Goal: Task Accomplishment & Management: Manage account settings

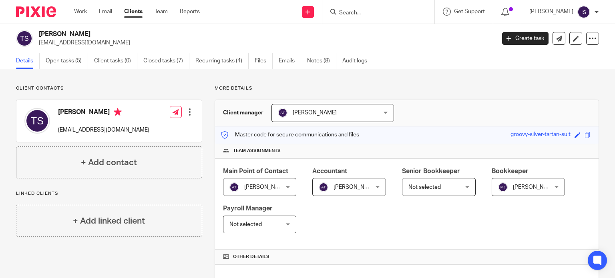
click at [341, 181] on span "[PERSON_NAME]" at bounding box center [345, 187] width 53 height 17
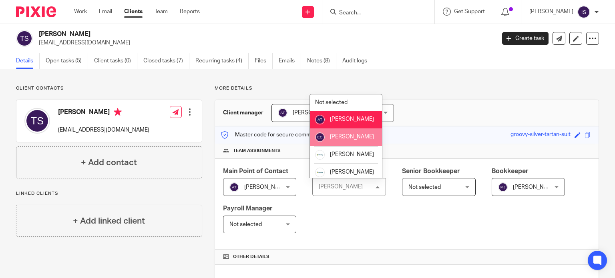
click at [340, 146] on li "[PERSON_NAME]" at bounding box center [346, 138] width 72 height 18
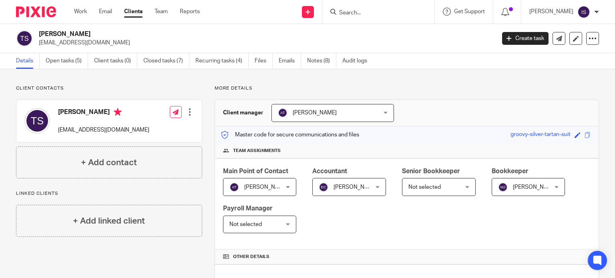
click at [354, 15] on input "Search" at bounding box center [374, 13] width 72 height 7
type input "trade ma"
click at [401, 19] on div "Trade Ma rks Cars Ltd" at bounding box center [386, 31] width 112 height 25
click at [401, 28] on link at bounding box center [386, 31] width 99 height 12
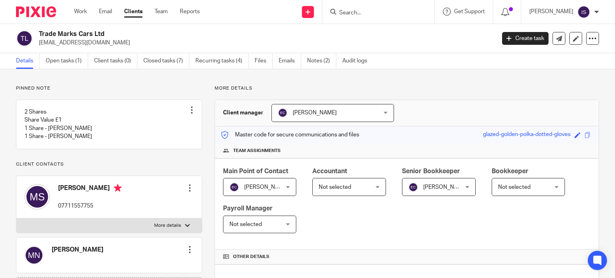
drag, startPoint x: 373, startPoint y: 182, endPoint x: 362, endPoint y: 184, distance: 11.0
click at [371, 182] on div "Not selected Not selected" at bounding box center [349, 187] width 74 height 18
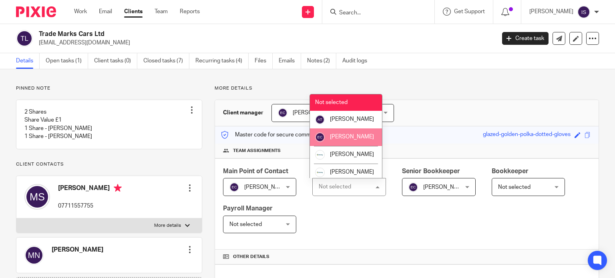
click at [365, 142] on li "[PERSON_NAME]" at bounding box center [346, 138] width 72 height 18
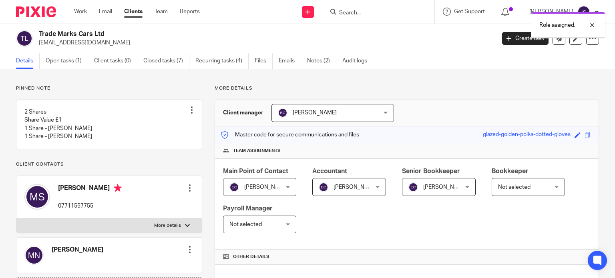
drag, startPoint x: 0, startPoint y: 0, endPoint x: 434, endPoint y: 186, distance: 472.5
click at [433, 190] on span "[PERSON_NAME]" at bounding box center [435, 187] width 53 height 17
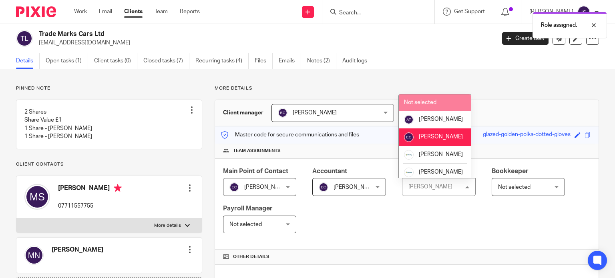
click at [442, 103] on li "Not selected" at bounding box center [435, 103] width 72 height 16
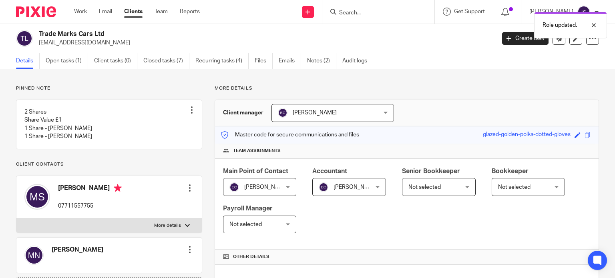
click at [393, 8] on div "Role updated." at bounding box center [458, 23] width 300 height 30
click at [570, 24] on p "Role updated." at bounding box center [560, 25] width 34 height 8
click at [389, 7] on form at bounding box center [380, 12] width 85 height 10
click at [389, 8] on form at bounding box center [380, 12] width 85 height 10
click at [378, 12] on input "Search" at bounding box center [374, 13] width 72 height 7
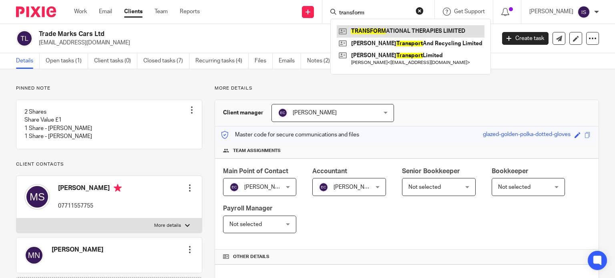
type input "transform"
click at [397, 28] on link at bounding box center [411, 31] width 148 height 12
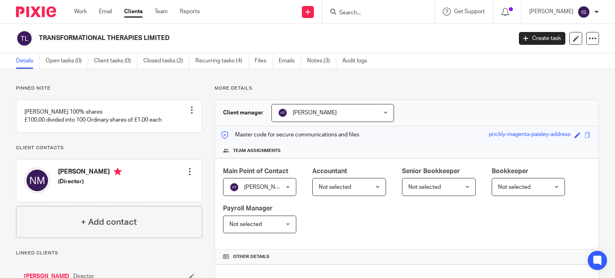
click at [347, 185] on span "Not selected" at bounding box center [335, 188] width 32 height 6
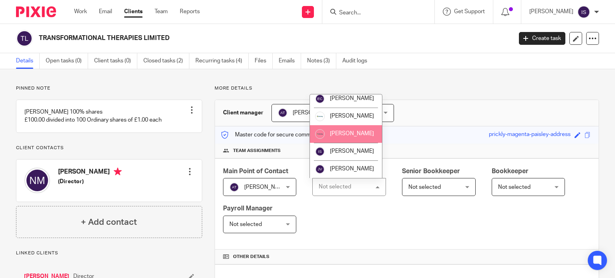
scroll to position [135, 0]
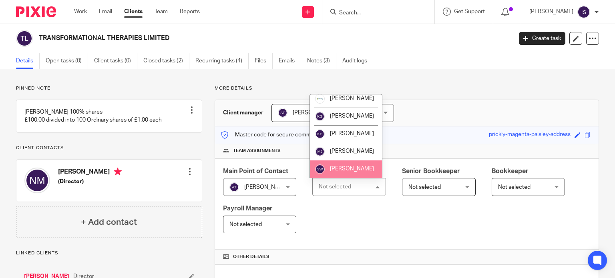
click at [350, 170] on span "[PERSON_NAME]" at bounding box center [352, 169] width 44 height 6
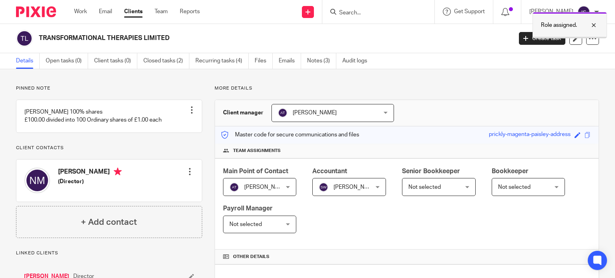
drag, startPoint x: 574, startPoint y: 28, endPoint x: 542, endPoint y: 29, distance: 32.0
click at [573, 28] on p "Role assigned." at bounding box center [559, 25] width 36 height 8
click at [376, 16] on input "Search" at bounding box center [374, 13] width 72 height 7
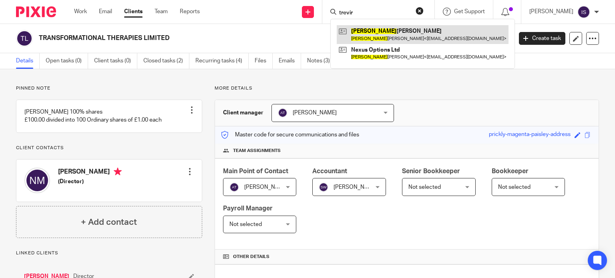
type input "trevir"
click at [367, 37] on link at bounding box center [423, 34] width 172 height 18
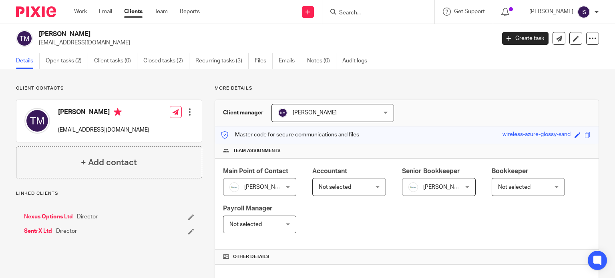
click at [339, 192] on span "Not selected" at bounding box center [345, 187] width 53 height 17
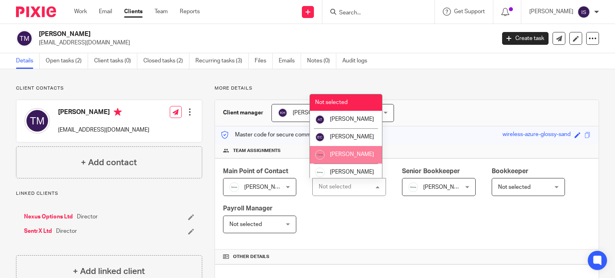
click at [346, 157] on span "[PERSON_NAME]" at bounding box center [352, 155] width 44 height 6
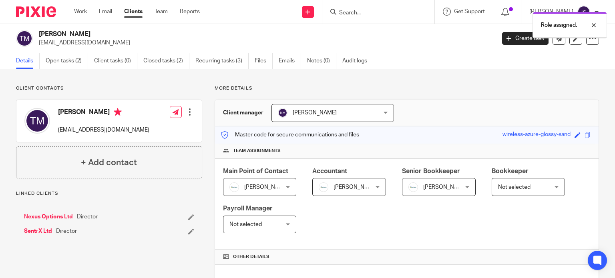
click at [434, 192] on span "[PERSON_NAME]" at bounding box center [435, 187] width 53 height 17
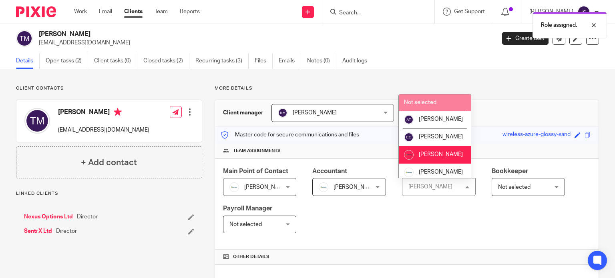
click at [452, 101] on li "Not selected" at bounding box center [435, 103] width 72 height 16
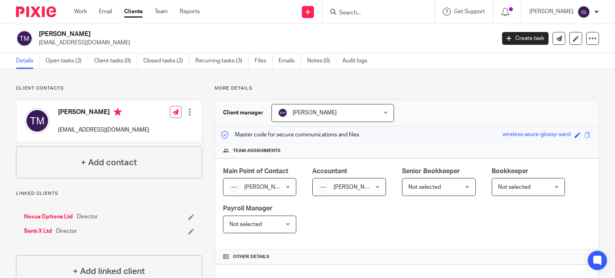
click at [375, 11] on div "Role updated." at bounding box center [458, 23] width 300 height 30
click at [365, 16] on input "Search" at bounding box center [374, 13] width 72 height 7
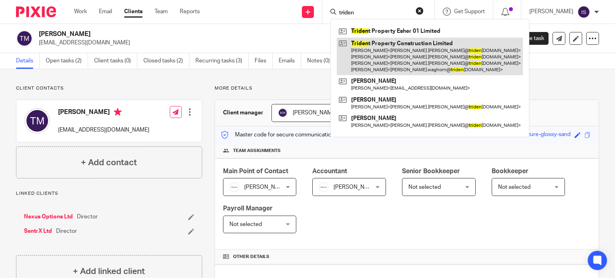
type input "triden"
click at [391, 42] on link at bounding box center [430, 57] width 186 height 38
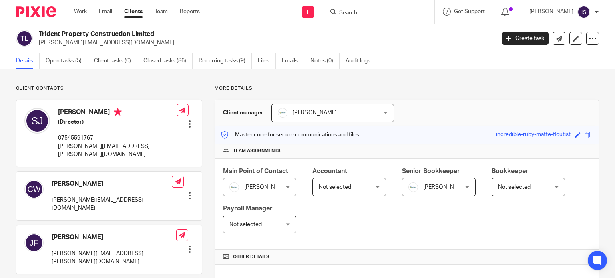
click at [335, 191] on span "Not selected" at bounding box center [345, 187] width 53 height 17
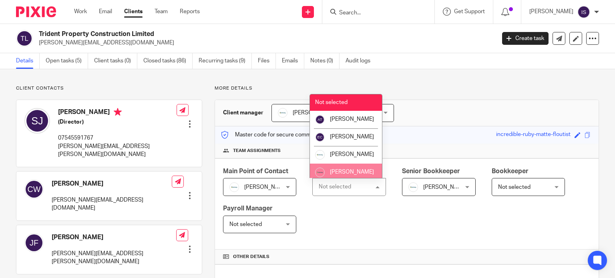
click at [339, 178] on div "Not selected Not selected" at bounding box center [349, 187] width 74 height 18
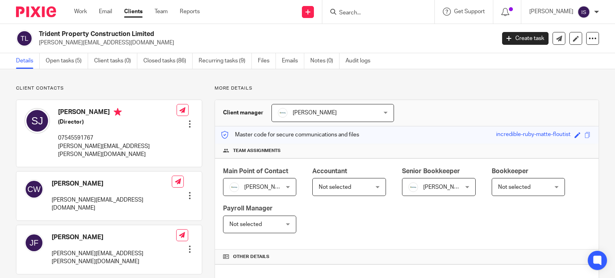
click at [356, 12] on input "Search" at bounding box center [374, 13] width 72 height 7
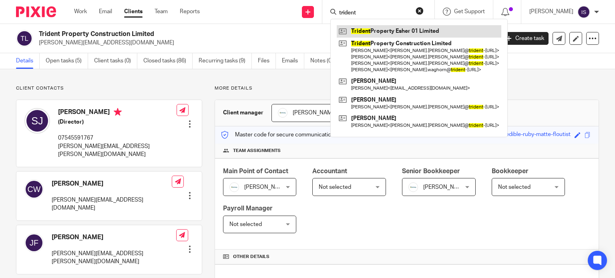
type input "trident"
click at [380, 33] on link at bounding box center [419, 31] width 165 height 12
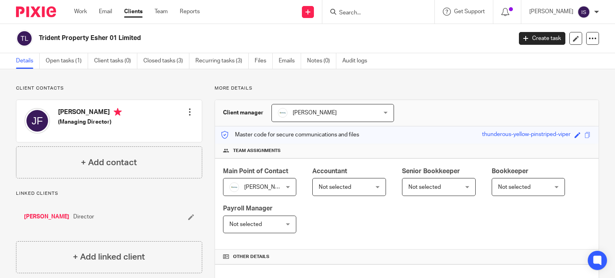
click at [341, 202] on div "Main Point of Contact [PERSON_NAME] [PERSON_NAME] Not selected [PERSON_NAME] [P…" at bounding box center [407, 205] width 384 height 92
click at [342, 193] on span "Not selected" at bounding box center [345, 187] width 53 height 17
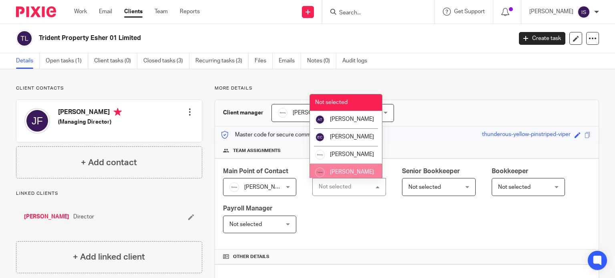
click at [350, 175] on li "[PERSON_NAME]" at bounding box center [346, 173] width 72 height 18
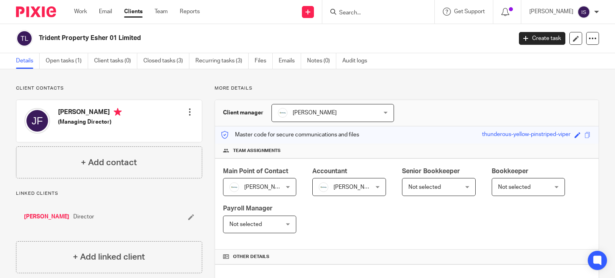
click at [352, 15] on input "Search" at bounding box center [374, 13] width 72 height 7
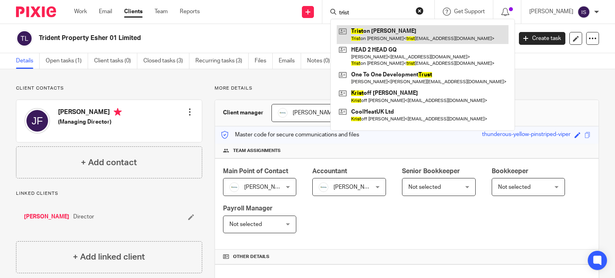
type input "trist"
click at [378, 30] on link at bounding box center [423, 34] width 172 height 18
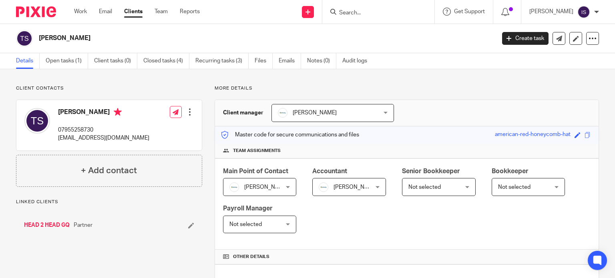
click at [361, 183] on span "[PERSON_NAME]" at bounding box center [345, 187] width 53 height 17
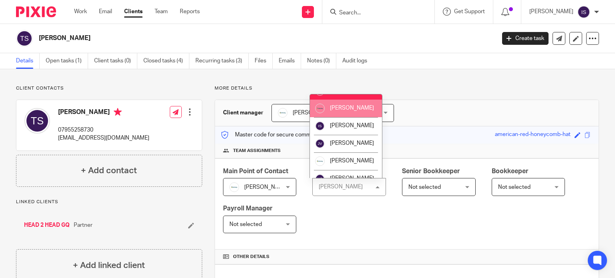
scroll to position [135, 0]
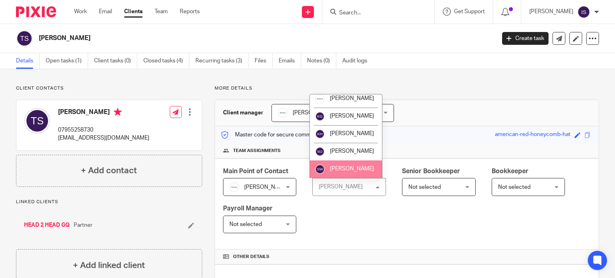
click at [360, 169] on li "[PERSON_NAME]" at bounding box center [346, 170] width 72 height 18
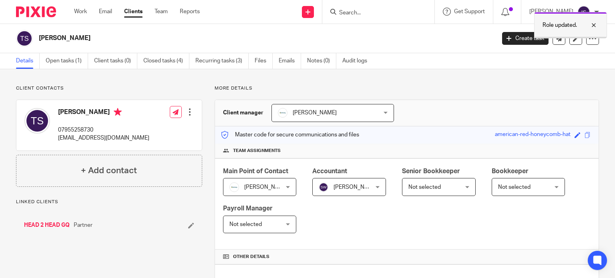
click at [572, 22] on p "Role updated." at bounding box center [560, 25] width 34 height 8
click at [397, 8] on form at bounding box center [380, 12] width 85 height 10
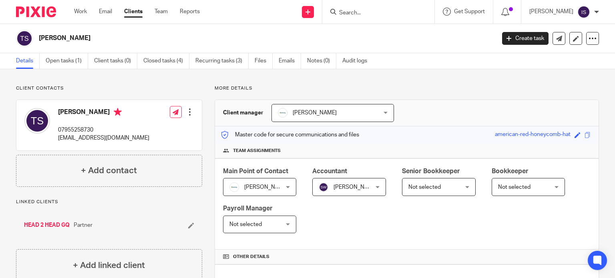
click at [393, 11] on input "Search" at bounding box center [374, 13] width 72 height 7
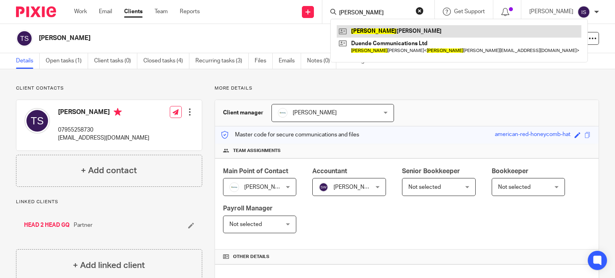
type input "trudy"
click at [384, 28] on link at bounding box center [459, 31] width 245 height 12
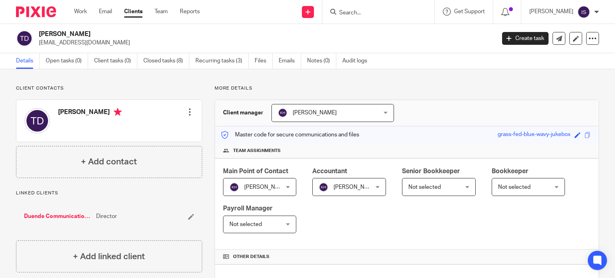
click at [356, 10] on input "Search" at bounding box center [374, 13] width 72 height 7
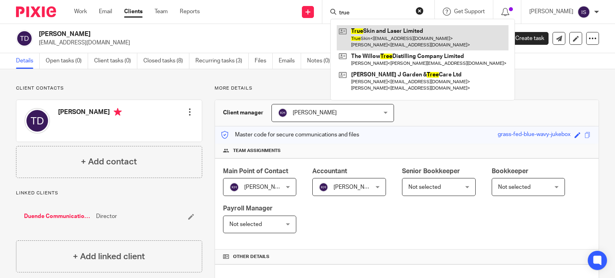
type input "true"
click at [385, 47] on link at bounding box center [423, 37] width 172 height 25
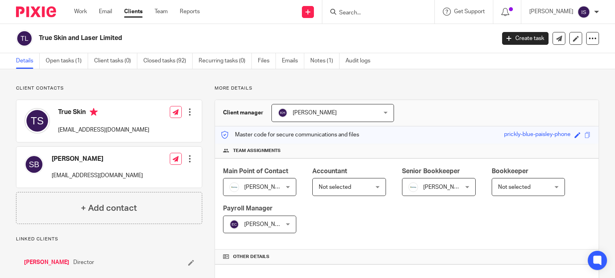
click at [355, 186] on span "Not selected" at bounding box center [345, 187] width 53 height 17
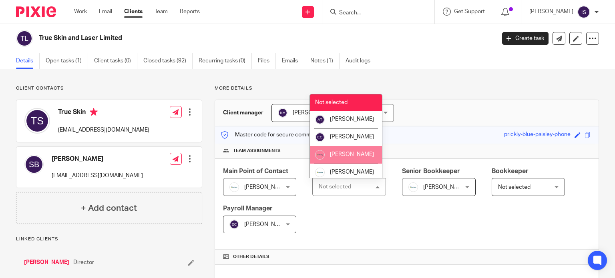
click at [357, 164] on li "[PERSON_NAME]" at bounding box center [346, 155] width 72 height 18
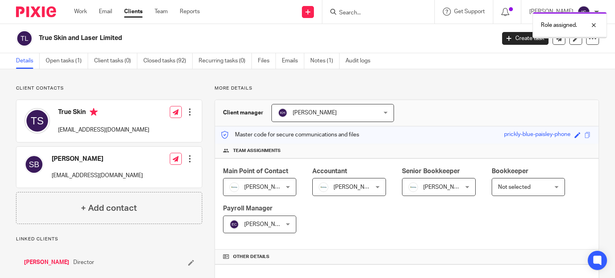
click at [447, 192] on span "[PERSON_NAME]" at bounding box center [435, 187] width 53 height 17
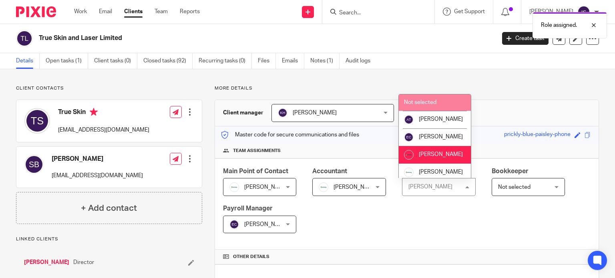
click at [432, 99] on li "Not selected" at bounding box center [435, 103] width 72 height 16
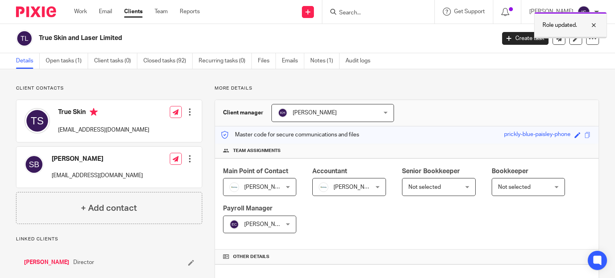
click at [546, 28] on p "Role updated." at bounding box center [560, 25] width 34 height 8
click at [397, 7] on form at bounding box center [380, 12] width 85 height 10
click at [396, 15] on input "Search" at bounding box center [374, 13] width 72 height 7
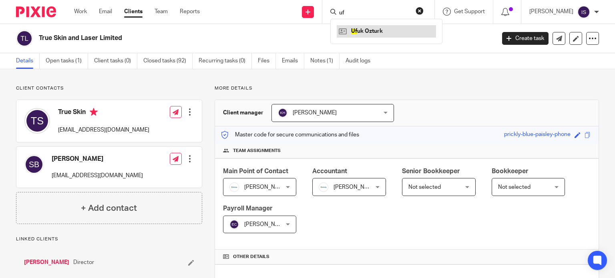
type input "uf"
click at [387, 33] on link at bounding box center [386, 31] width 99 height 12
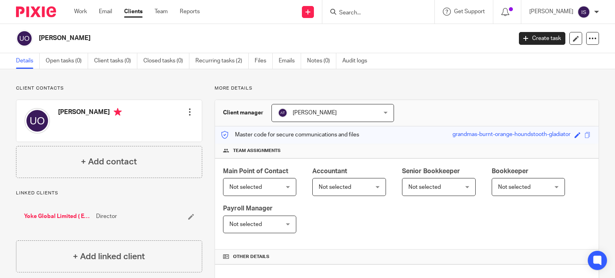
click at [362, 12] on input "Search" at bounding box center [374, 13] width 72 height 7
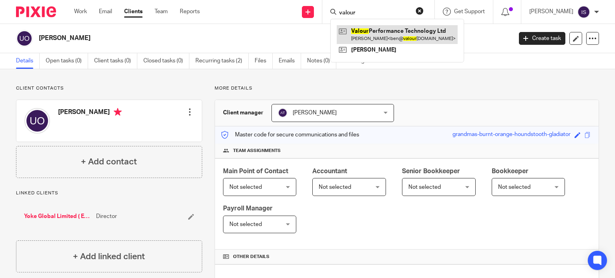
type input "valour"
click at [401, 35] on link at bounding box center [397, 34] width 121 height 18
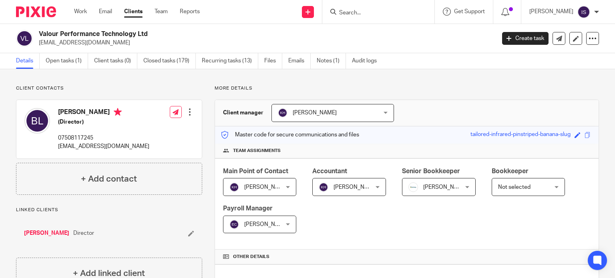
click at [383, 13] on input "Search" at bounding box center [374, 13] width 72 height 7
click at [381, 14] on input "Search" at bounding box center [374, 13] width 72 height 7
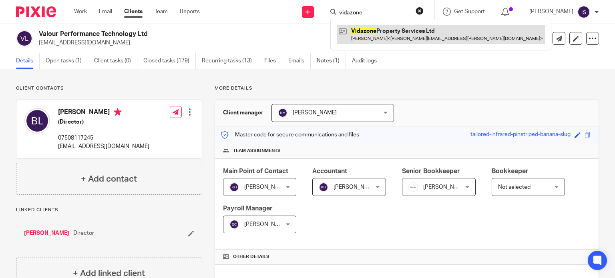
type input "vidazone"
click at [382, 28] on link at bounding box center [441, 34] width 208 height 18
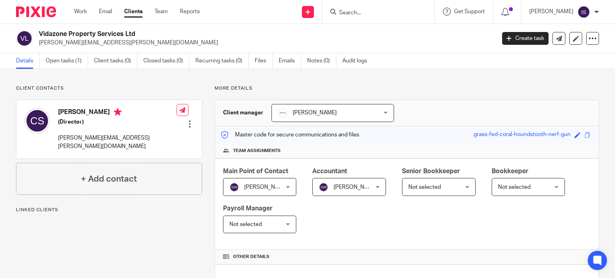
click at [352, 11] on input "Search" at bounding box center [374, 13] width 72 height 7
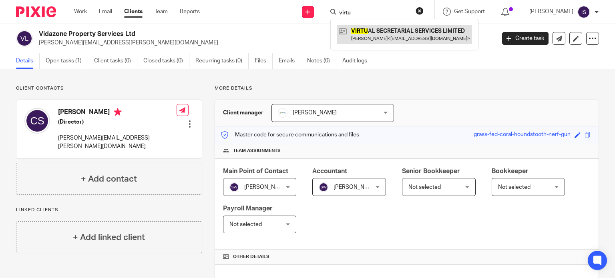
type input "virtu"
click at [388, 29] on link at bounding box center [404, 34] width 135 height 18
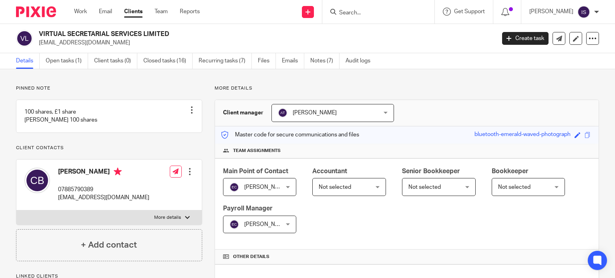
click at [359, 191] on span "Not selected" at bounding box center [345, 187] width 53 height 17
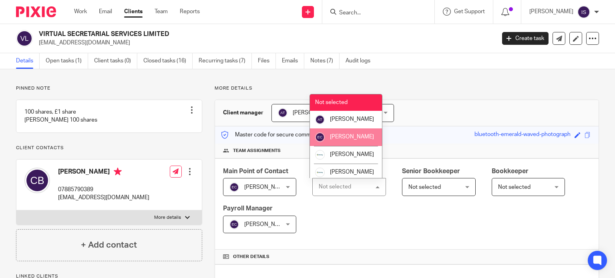
click at [356, 146] on li "[PERSON_NAME]" at bounding box center [346, 138] width 72 height 18
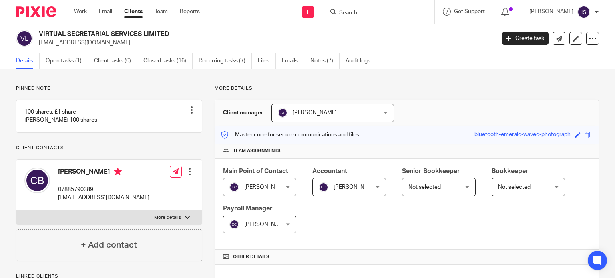
click at [369, 16] on input "Search" at bounding box center [374, 13] width 72 height 7
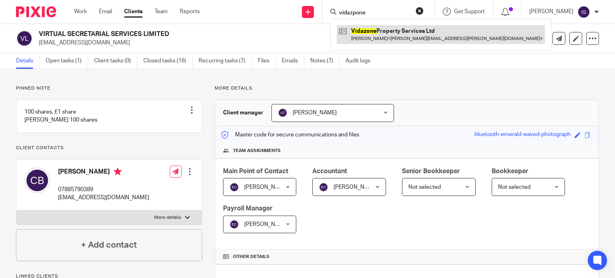
type input "vidazpone"
click at [381, 35] on link at bounding box center [441, 34] width 208 height 18
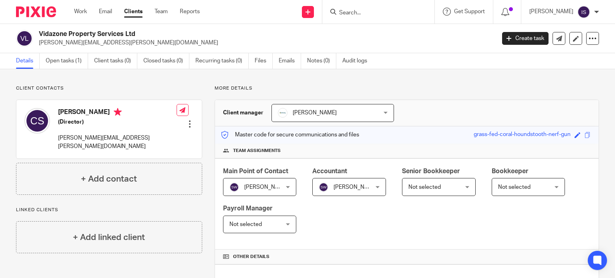
click at [364, 14] on input "Search" at bounding box center [374, 13] width 72 height 7
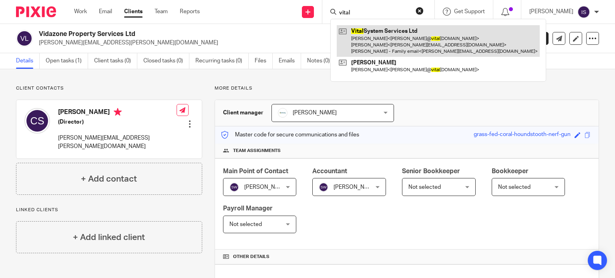
type input "vital"
click at [440, 42] on link at bounding box center [438, 41] width 203 height 32
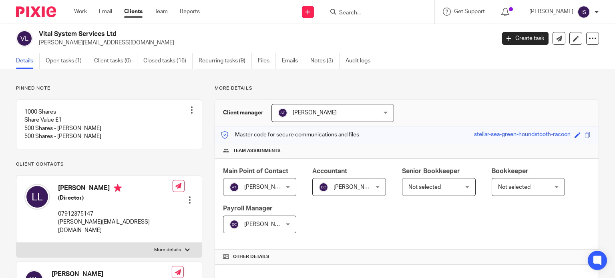
click at [363, 10] on input "Search" at bounding box center [374, 13] width 72 height 7
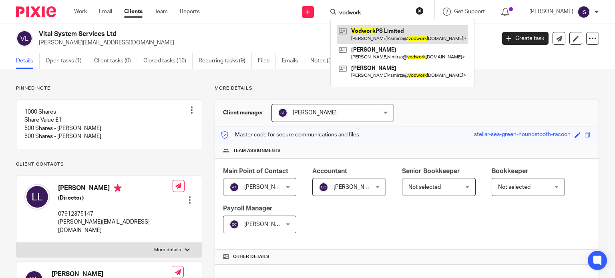
type input "vodwork"
click at [385, 32] on link at bounding box center [402, 34] width 131 height 18
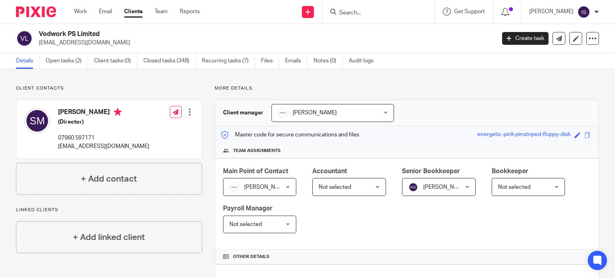
click at [433, 186] on span "[PERSON_NAME]" at bounding box center [445, 188] width 44 height 6
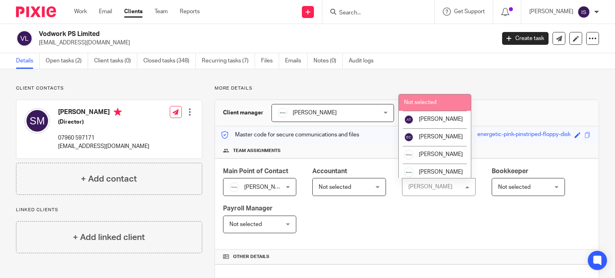
click at [451, 104] on li "Not selected" at bounding box center [435, 103] width 72 height 16
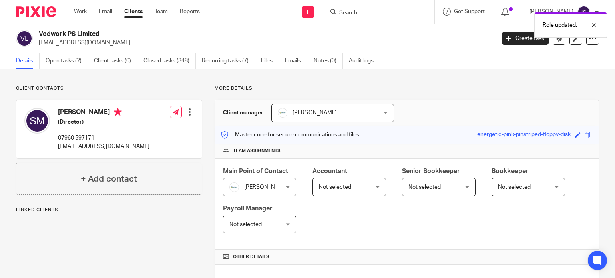
click at [528, 182] on span "Not selected" at bounding box center [524, 187] width 53 height 17
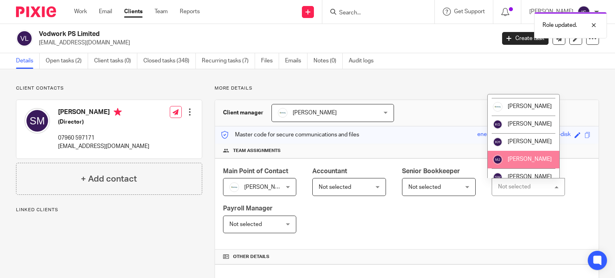
scroll to position [120, 0]
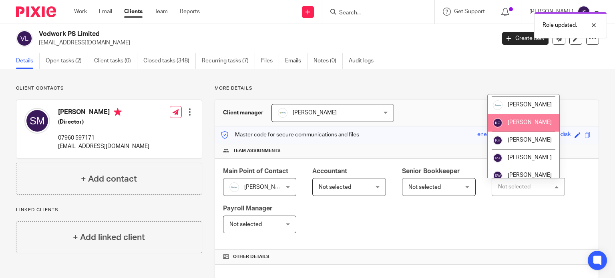
click at [515, 132] on li "[PERSON_NAME]" at bounding box center [524, 123] width 72 height 18
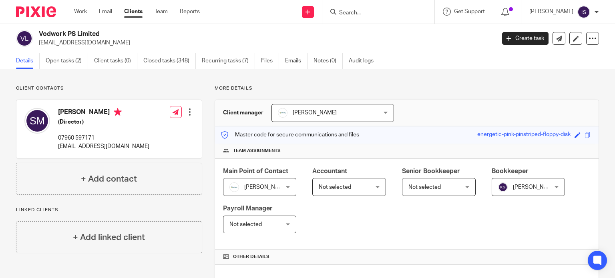
click at [361, 16] on form at bounding box center [380, 12] width 85 height 10
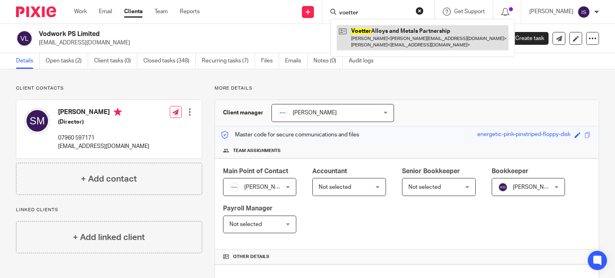
type input "voetter"
click at [391, 45] on link at bounding box center [423, 37] width 172 height 25
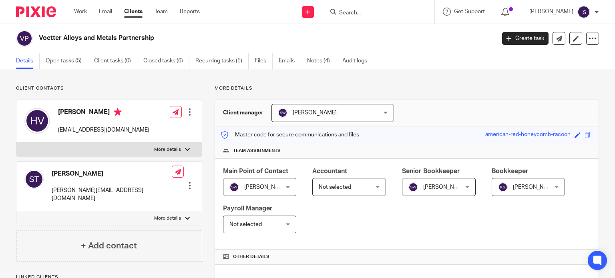
click at [309, 191] on div "Main Point of Contact [PERSON_NAME] [PERSON_NAME] Not selected [PERSON_NAME] [P…" at bounding box center [407, 205] width 384 height 92
click at [332, 192] on span "Not selected" at bounding box center [345, 187] width 53 height 17
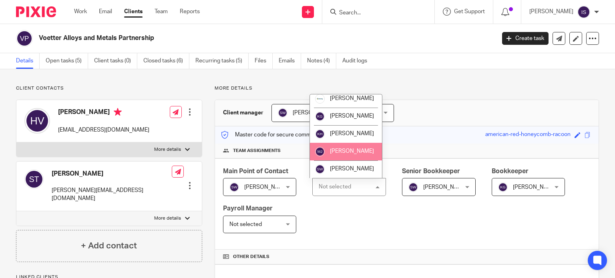
scroll to position [135, 0]
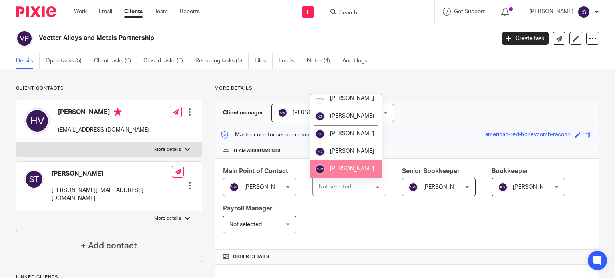
click at [343, 171] on span "[PERSON_NAME]" at bounding box center [352, 169] width 44 height 6
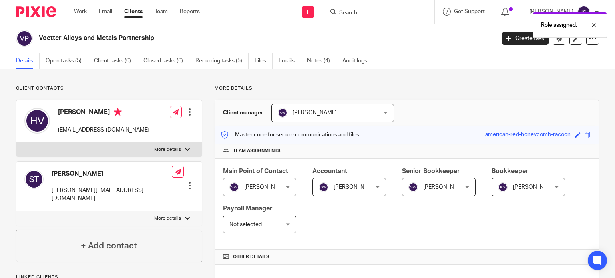
click at [526, 194] on span "[PERSON_NAME]" at bounding box center [524, 187] width 53 height 17
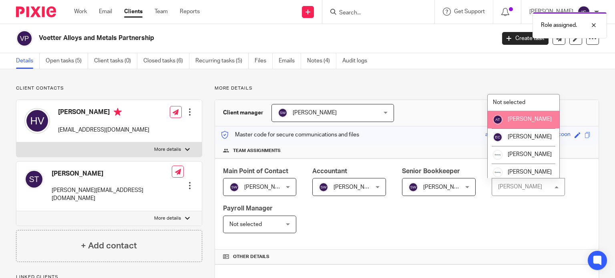
scroll to position [135, 0]
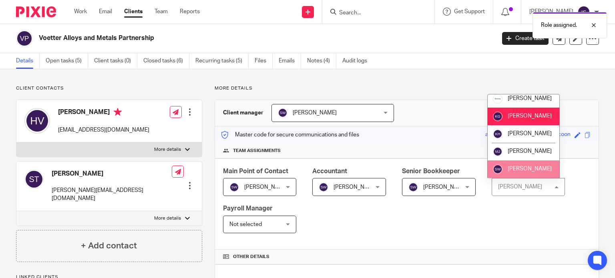
click at [534, 169] on span "[PERSON_NAME]" at bounding box center [530, 169] width 44 height 6
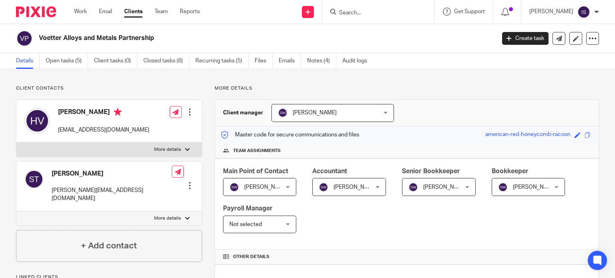
click at [352, 17] on div at bounding box center [378, 12] width 112 height 24
click at [352, 13] on input "Search" at bounding box center [374, 13] width 72 height 7
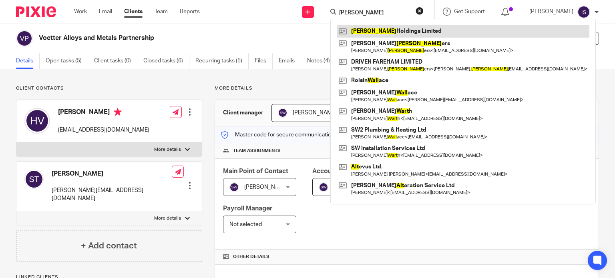
type input "walt"
click at [441, 35] on link at bounding box center [463, 31] width 253 height 12
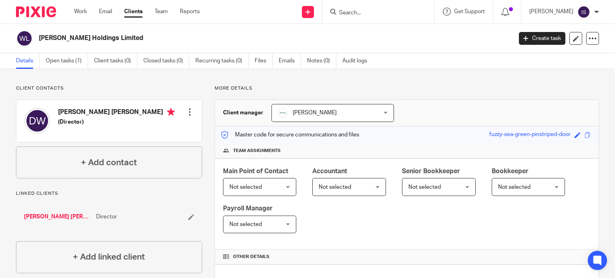
click at [328, 185] on span "Not selected" at bounding box center [335, 188] width 32 height 6
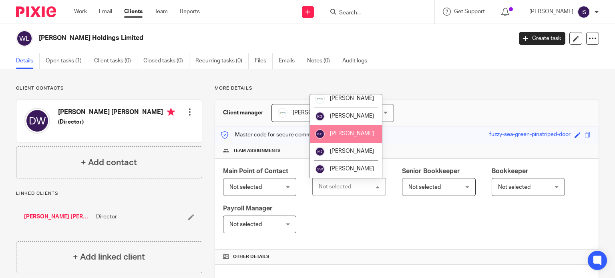
scroll to position [135, 0]
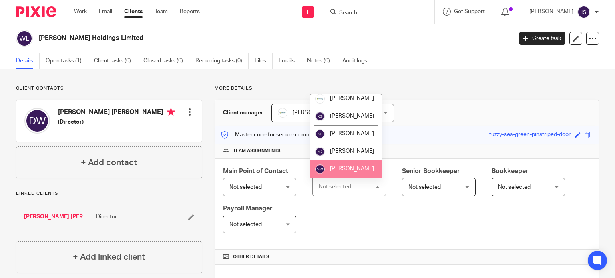
click at [340, 165] on li "[PERSON_NAME]" at bounding box center [346, 170] width 72 height 18
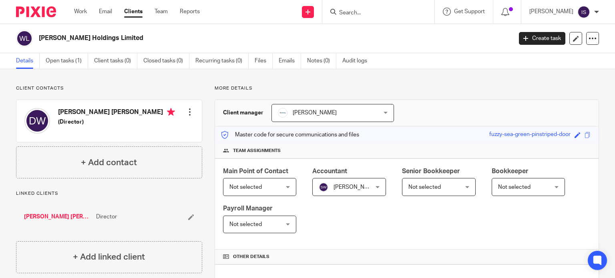
click at [365, 14] on input "Search" at bounding box center [374, 13] width 72 height 7
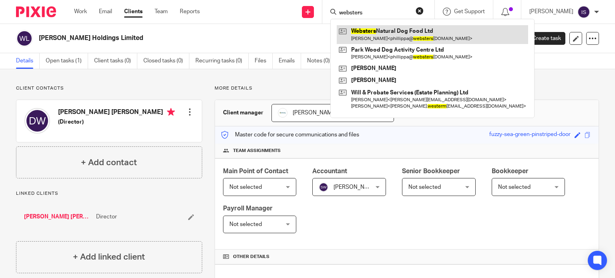
type input "websters"
click at [390, 33] on link at bounding box center [432, 34] width 191 height 18
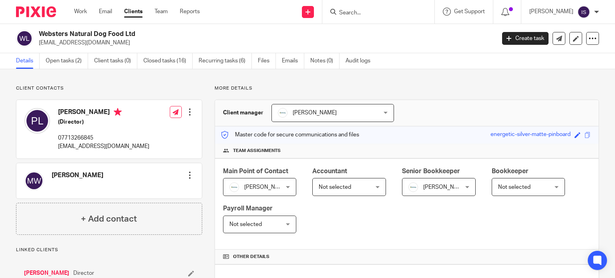
click at [334, 193] on span "Not selected" at bounding box center [345, 187] width 53 height 17
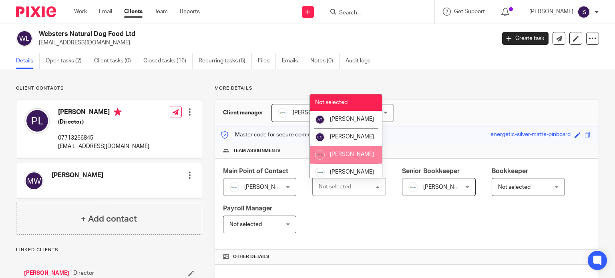
click at [346, 157] on span "[PERSON_NAME]" at bounding box center [352, 155] width 44 height 6
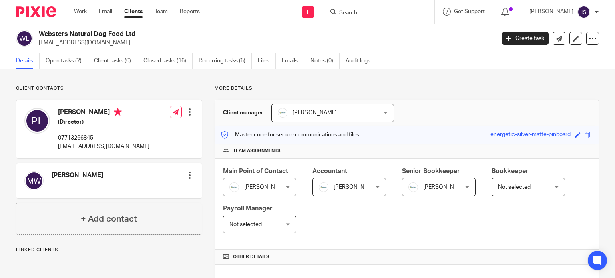
drag, startPoint x: 0, startPoint y: 0, endPoint x: 419, endPoint y: 186, distance: 458.0
click at [419, 186] on span "[PERSON_NAME]" at bounding box center [435, 187] width 53 height 17
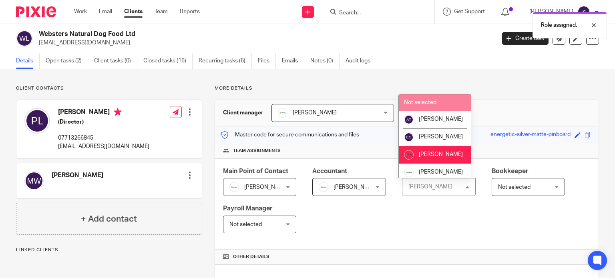
click at [433, 106] on li "Not selected" at bounding box center [435, 103] width 72 height 16
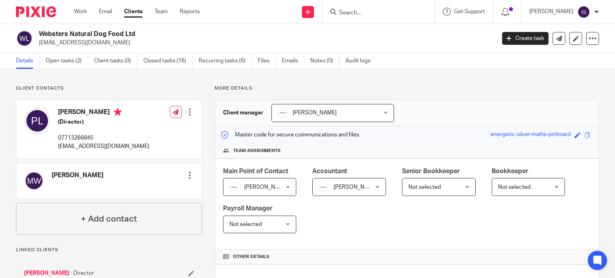
click at [360, 12] on input "Search" at bounding box center [374, 13] width 72 height 7
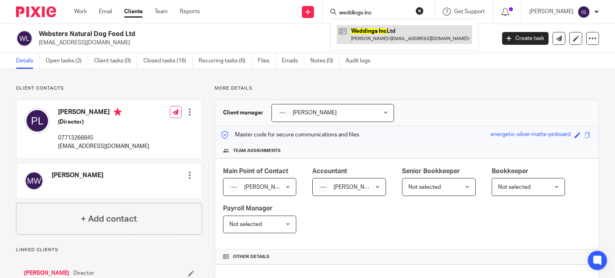
type input "weddings inc"
click at [405, 27] on link at bounding box center [404, 34] width 135 height 18
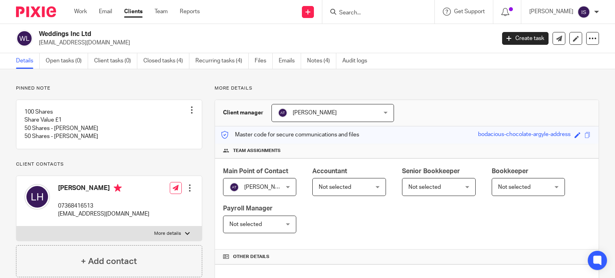
click at [352, 193] on span "Not selected" at bounding box center [345, 187] width 53 height 17
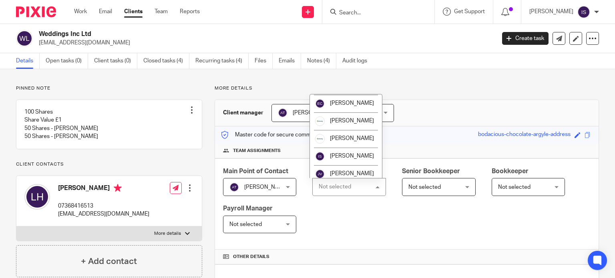
scroll to position [135, 0]
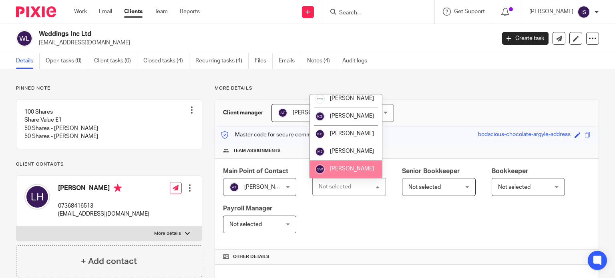
click at [358, 168] on li "[PERSON_NAME]" at bounding box center [346, 170] width 72 height 18
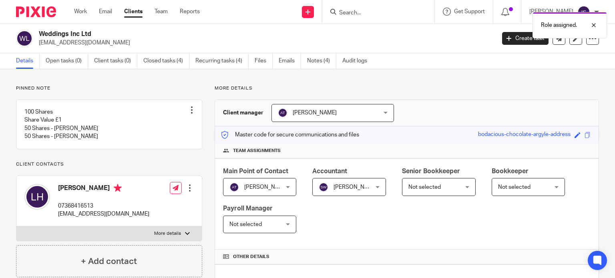
click at [378, 19] on div "Role assigned." at bounding box center [458, 23] width 300 height 30
click at [378, 16] on div "Role assigned." at bounding box center [458, 23] width 300 height 30
click at [541, 28] on p "Role assigned." at bounding box center [559, 25] width 36 height 8
click at [371, 12] on input "Search" at bounding box center [374, 13] width 72 height 7
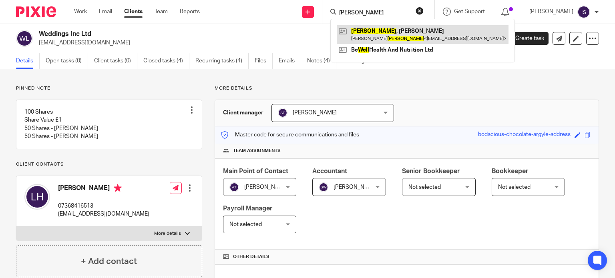
type input "wells"
click at [367, 39] on link at bounding box center [423, 34] width 172 height 18
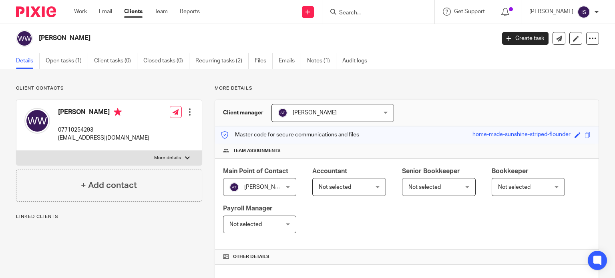
click at [363, 187] on span "Not selected" at bounding box center [345, 187] width 53 height 17
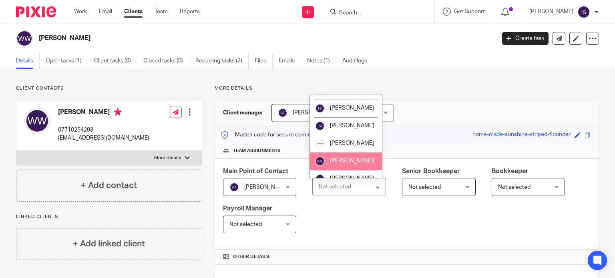
scroll to position [135, 0]
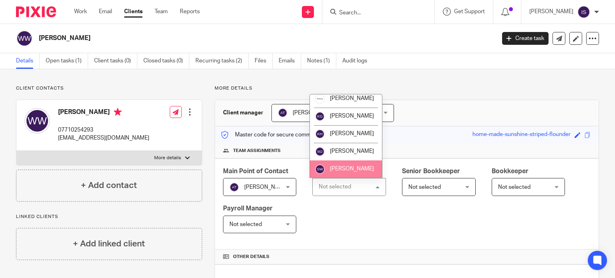
click at [340, 167] on span "[PERSON_NAME]" at bounding box center [352, 169] width 44 height 6
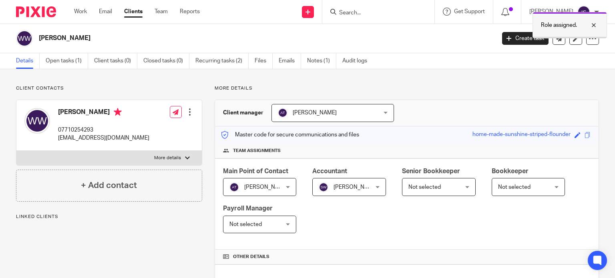
click at [547, 21] on p "Role assigned." at bounding box center [559, 25] width 36 height 8
click at [377, 14] on input "Search" at bounding box center [374, 13] width 72 height 7
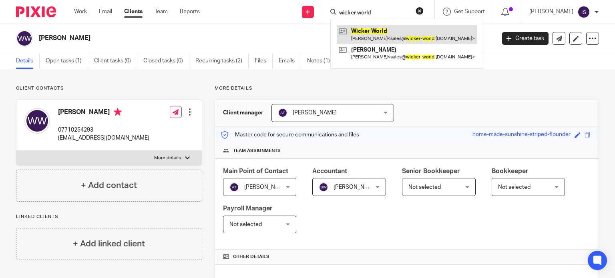
type input "wicker world"
click at [394, 32] on link at bounding box center [407, 34] width 140 height 18
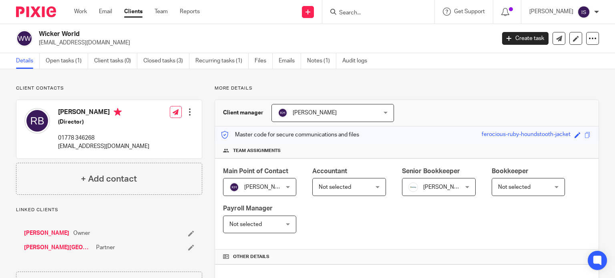
click at [363, 190] on span "Not selected" at bounding box center [345, 187] width 53 height 17
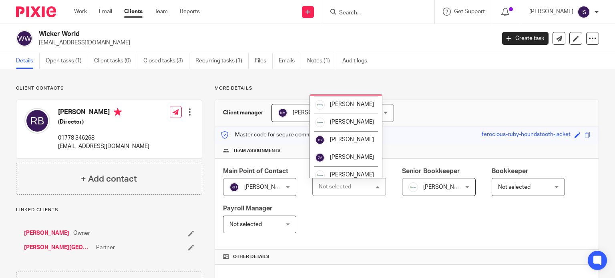
scroll to position [120, 0]
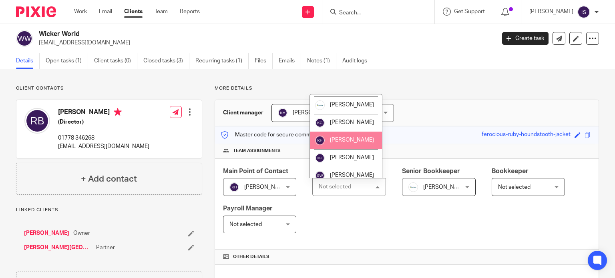
click at [342, 145] on li "[PERSON_NAME]" at bounding box center [346, 141] width 72 height 18
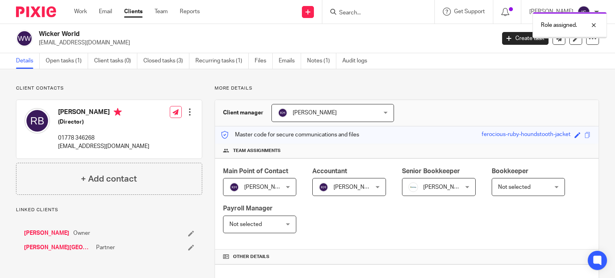
click at [427, 183] on span "[PERSON_NAME]" at bounding box center [435, 187] width 53 height 17
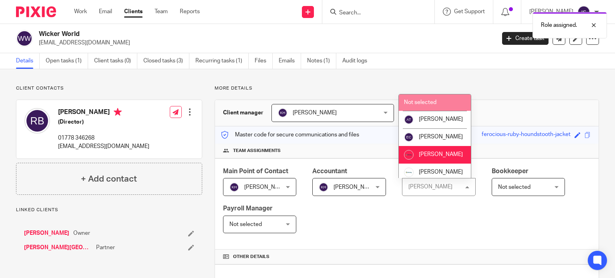
click at [421, 106] on li "Not selected" at bounding box center [435, 103] width 72 height 16
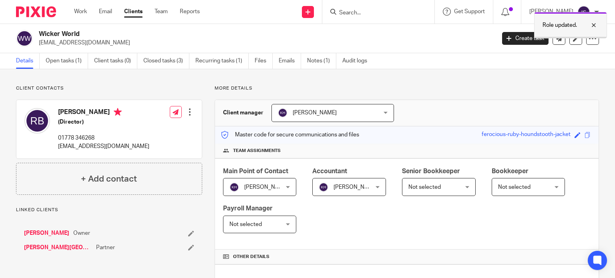
click at [551, 22] on p "Role updated." at bounding box center [560, 25] width 34 height 8
click at [392, 12] on input "Search" at bounding box center [374, 13] width 72 height 7
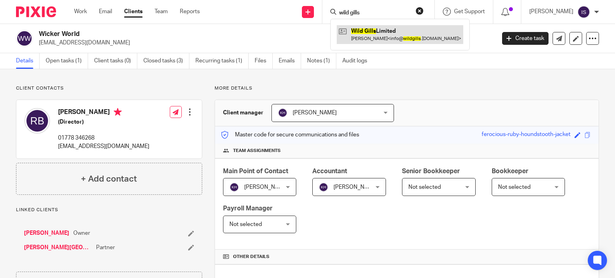
type input "wild gills"
click at [383, 34] on link at bounding box center [400, 34] width 127 height 18
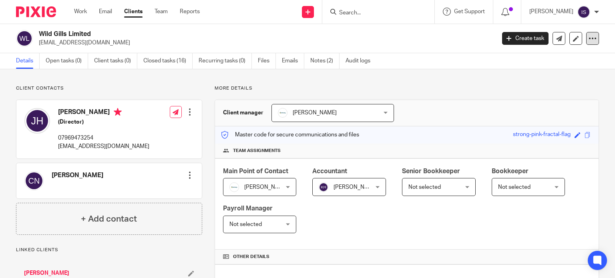
click at [589, 40] on icon at bounding box center [593, 38] width 8 height 8
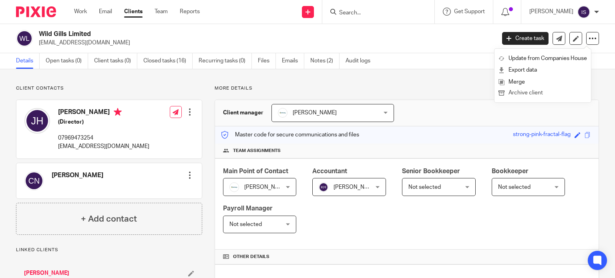
click at [529, 91] on button "Archive client" at bounding box center [543, 93] width 89 height 10
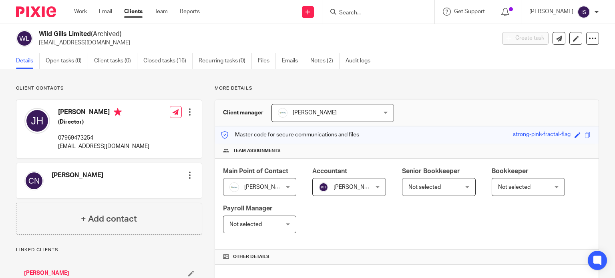
click at [354, 11] on input "Search" at bounding box center [374, 13] width 72 height 7
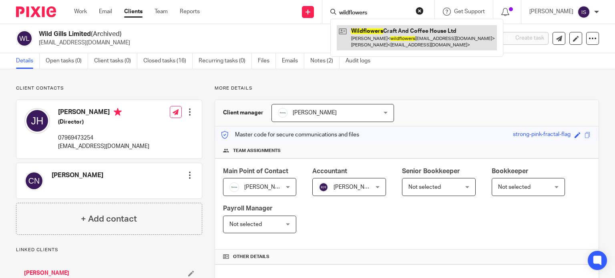
type input "wildflowers"
click at [393, 36] on link at bounding box center [417, 37] width 160 height 25
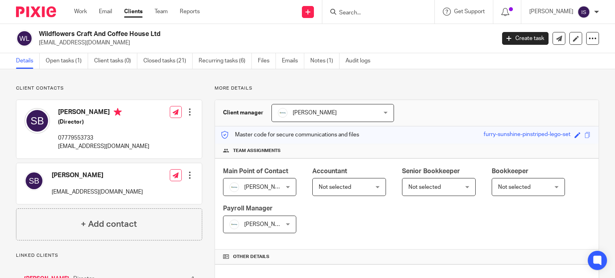
click at [349, 181] on span "Not selected" at bounding box center [345, 187] width 53 height 17
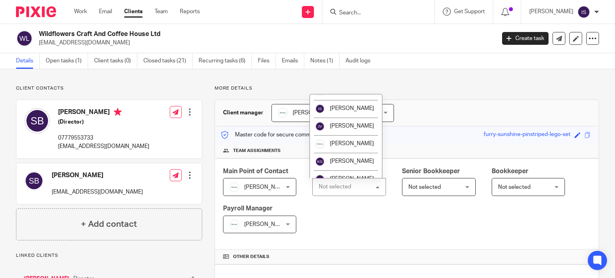
scroll to position [54, 0]
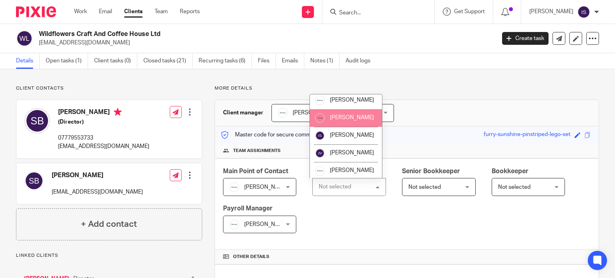
click at [347, 121] on span "[PERSON_NAME]" at bounding box center [352, 118] width 44 height 6
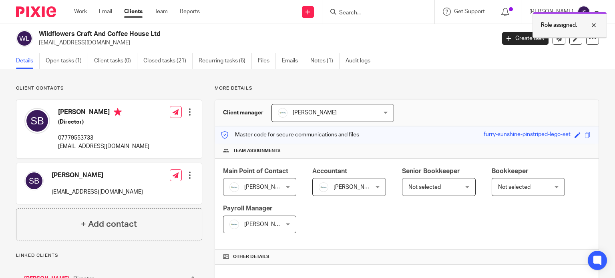
click at [553, 20] on div "Role assigned." at bounding box center [570, 25] width 75 height 26
click at [379, 14] on input "Search" at bounding box center [374, 13] width 72 height 7
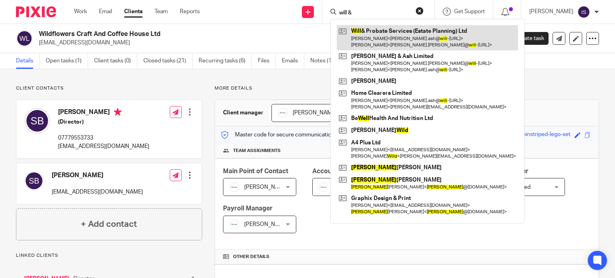
type input "will &"
click at [378, 32] on link at bounding box center [427, 37] width 181 height 25
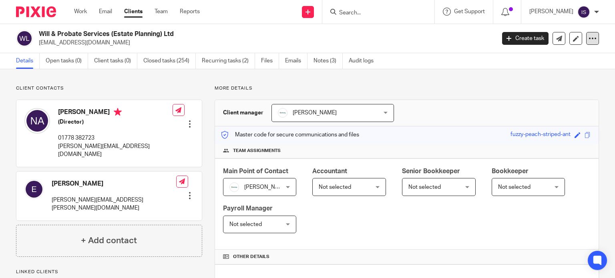
click at [586, 40] on div at bounding box center [592, 38] width 13 height 13
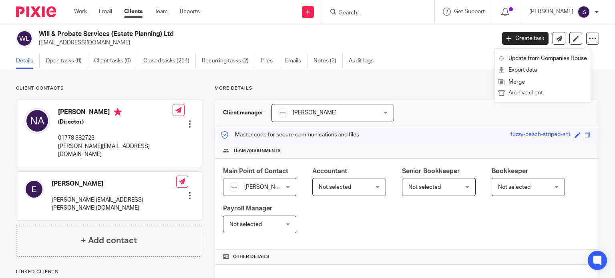
click at [535, 95] on button "Archive client" at bounding box center [543, 93] width 89 height 10
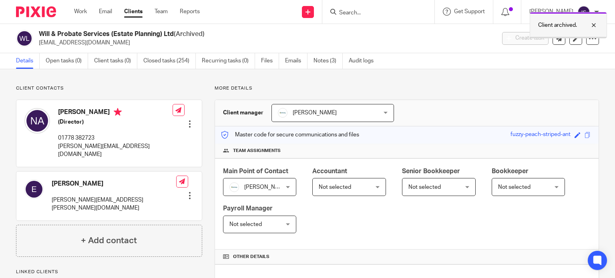
click at [555, 27] on p "Client archived." at bounding box center [557, 25] width 39 height 8
click at [389, 17] on div at bounding box center [378, 12] width 112 height 24
click at [389, 14] on input "Search" at bounding box center [374, 13] width 72 height 7
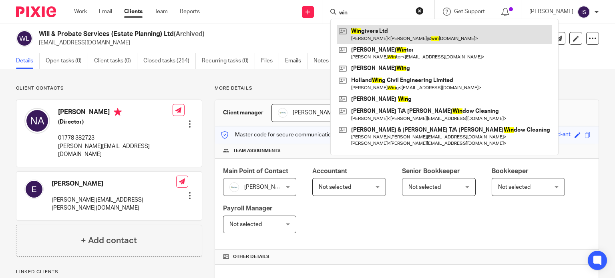
type input "win"
click at [403, 34] on link at bounding box center [445, 34] width 216 height 18
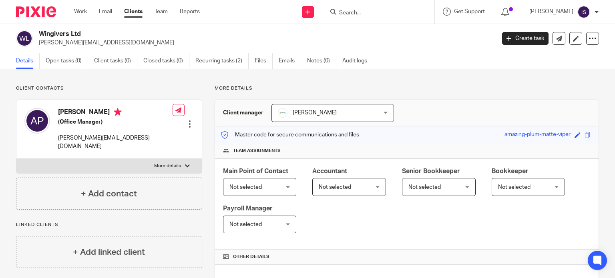
click at [376, 10] on input "Search" at bounding box center [374, 13] width 72 height 7
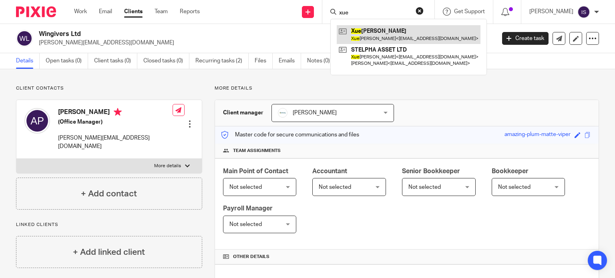
type input "xue"
click at [393, 34] on link at bounding box center [409, 34] width 144 height 18
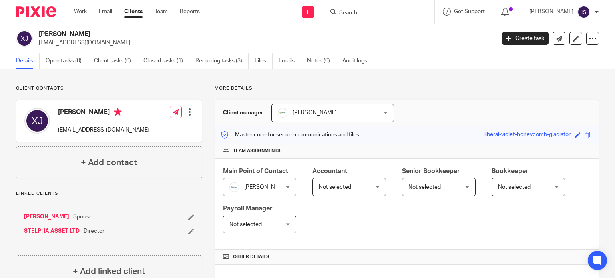
click at [383, 14] on input "Search" at bounding box center [374, 13] width 72 height 7
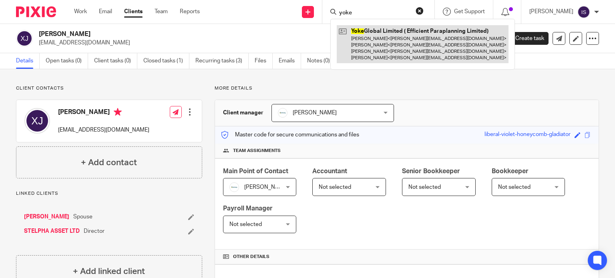
type input "yoke"
click at [443, 35] on link at bounding box center [423, 44] width 172 height 38
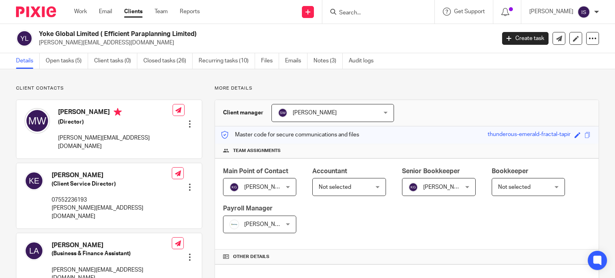
click at [361, 183] on span "Not selected" at bounding box center [345, 187] width 53 height 17
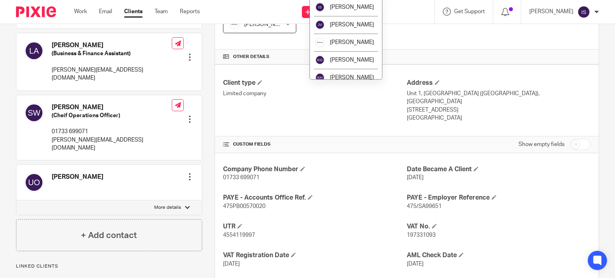
scroll to position [135, 0]
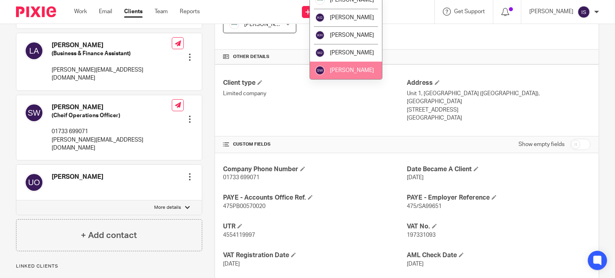
click at [350, 72] on span "[PERSON_NAME]" at bounding box center [352, 71] width 44 height 6
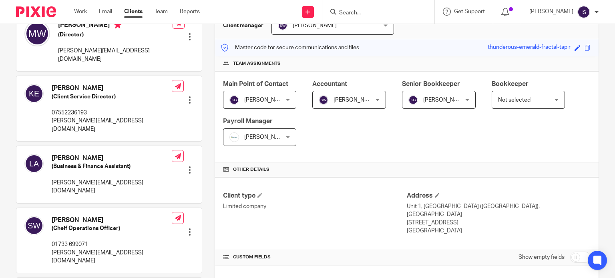
scroll to position [80, 0]
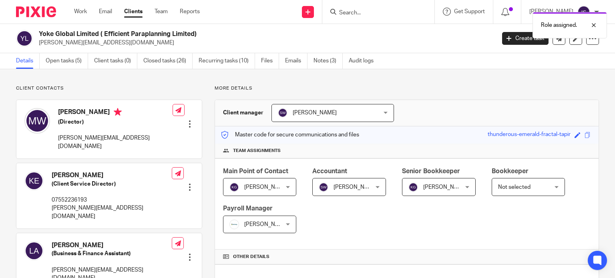
click at [516, 189] on span "Not selected" at bounding box center [514, 188] width 32 height 6
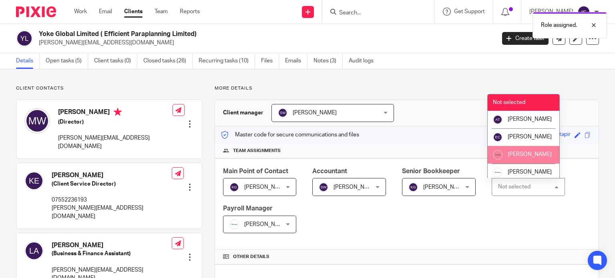
scroll to position [80, 0]
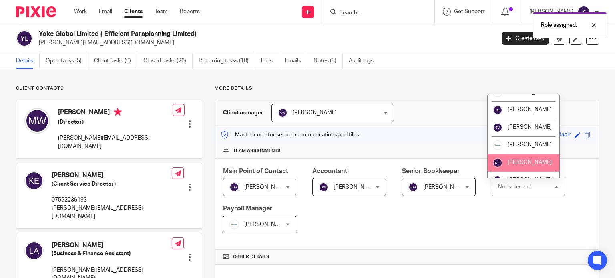
click at [508, 166] on li "[PERSON_NAME]" at bounding box center [524, 163] width 72 height 18
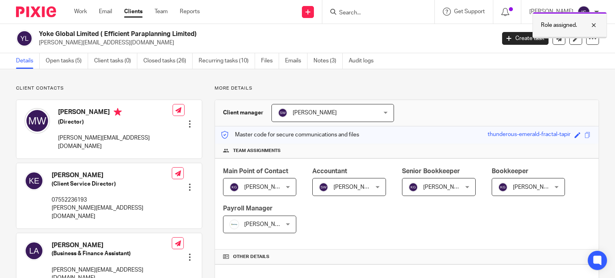
click at [556, 24] on p "Role assigned." at bounding box center [559, 25] width 36 height 8
click at [383, 15] on input "Search" at bounding box center [374, 13] width 72 height 7
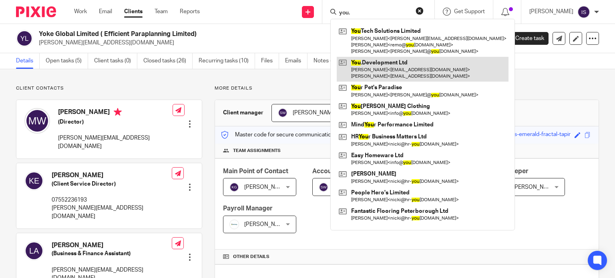
type input "you."
click at [383, 70] on link at bounding box center [423, 69] width 172 height 25
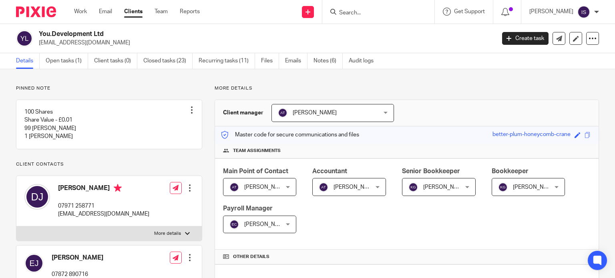
click at [334, 185] on span "[PERSON_NAME]" at bounding box center [356, 188] width 44 height 6
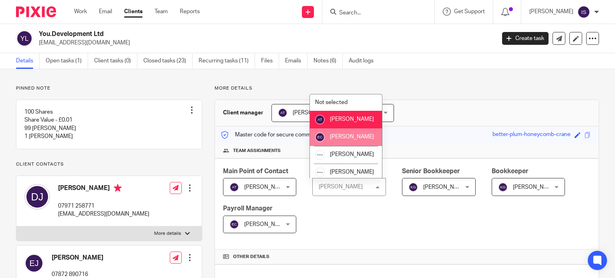
click at [340, 146] on li "[PERSON_NAME]" at bounding box center [346, 138] width 72 height 18
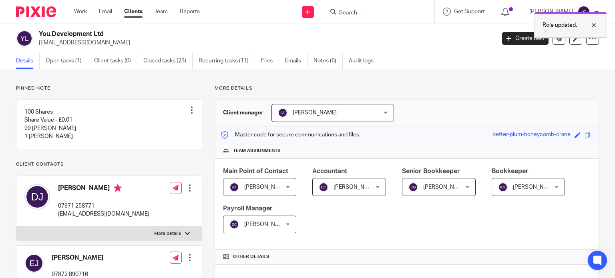
drag, startPoint x: 554, startPoint y: 26, endPoint x: 411, endPoint y: 26, distance: 143.0
click at [554, 26] on p "Role updated." at bounding box center [560, 25] width 34 height 8
click at [363, 20] on div at bounding box center [378, 12] width 112 height 24
click at [364, 18] on div at bounding box center [378, 12] width 112 height 24
click at [361, 13] on input "Search" at bounding box center [374, 13] width 72 height 7
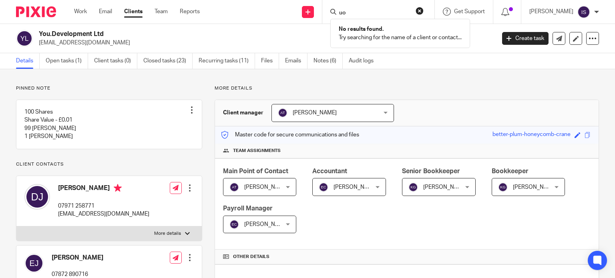
type input "u"
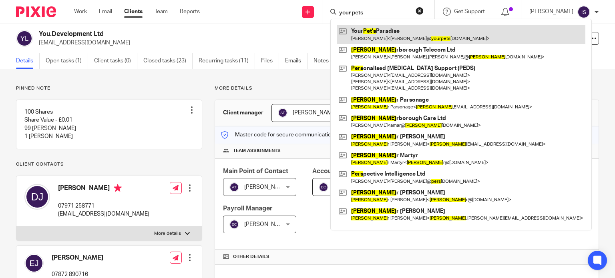
type input "your pets"
click at [375, 30] on link at bounding box center [461, 34] width 249 height 18
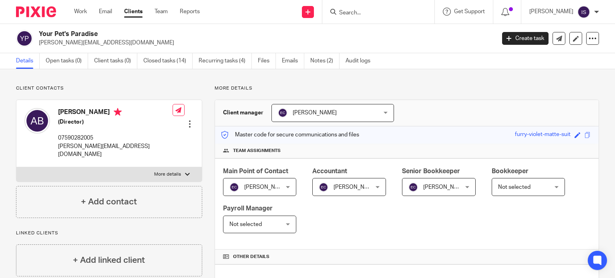
click at [533, 186] on span "Not selected" at bounding box center [524, 187] width 53 height 17
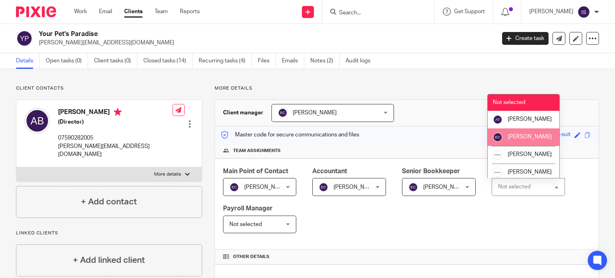
click at [514, 140] on span "[PERSON_NAME]" at bounding box center [530, 137] width 44 height 6
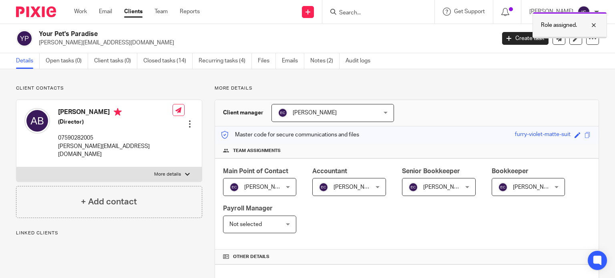
click at [550, 28] on p "Role assigned." at bounding box center [559, 25] width 36 height 8
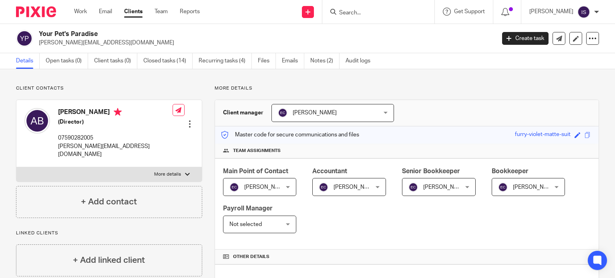
click at [373, 12] on input "Search" at bounding box center [374, 13] width 72 height 7
type input "yvonne"
click at [388, 28] on link at bounding box center [390, 31] width 107 height 12
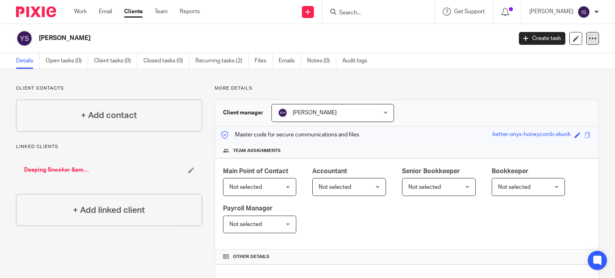
click at [590, 40] on icon at bounding box center [593, 38] width 8 height 8
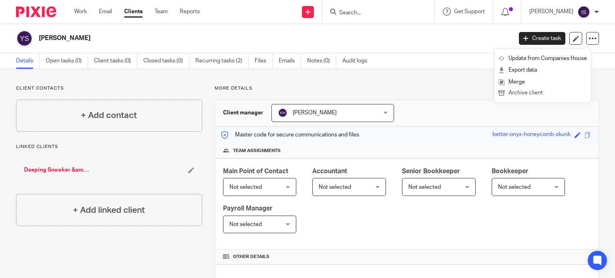
click at [532, 91] on button "Archive client" at bounding box center [543, 93] width 89 height 10
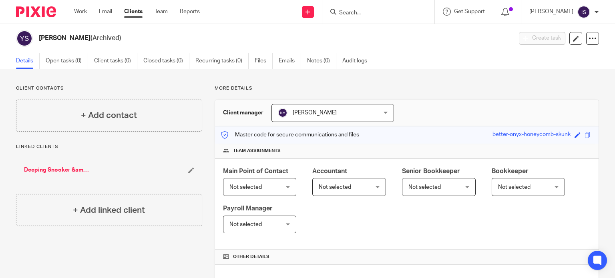
click at [373, 14] on input "Search" at bounding box center [374, 13] width 72 height 7
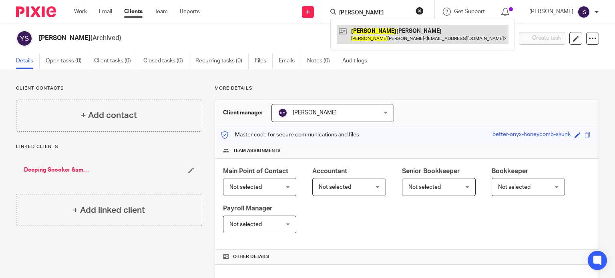
type input "zaneta"
click at [375, 34] on link at bounding box center [423, 34] width 172 height 18
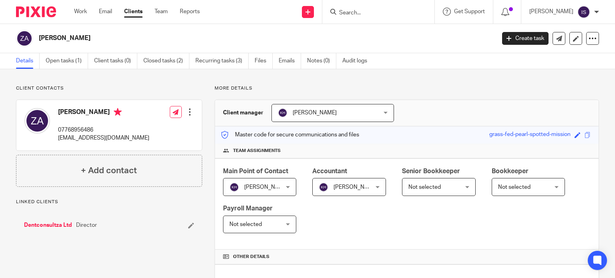
click at [358, 9] on form at bounding box center [380, 12] width 85 height 10
click at [365, 14] on input "Search" at bounding box center [374, 13] width 72 height 7
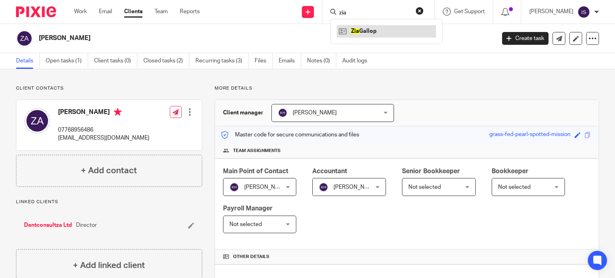
type input "zia"
click at [364, 30] on link at bounding box center [386, 31] width 99 height 12
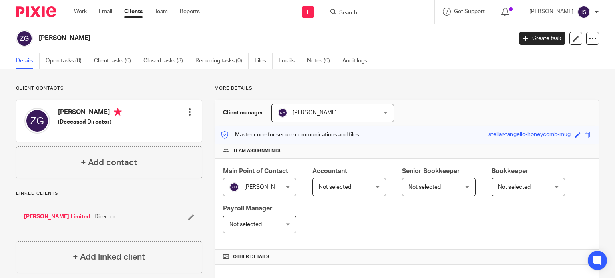
click at [356, 186] on span "Not selected" at bounding box center [345, 187] width 53 height 17
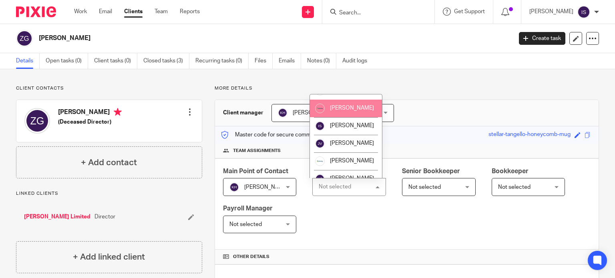
scroll to position [135, 0]
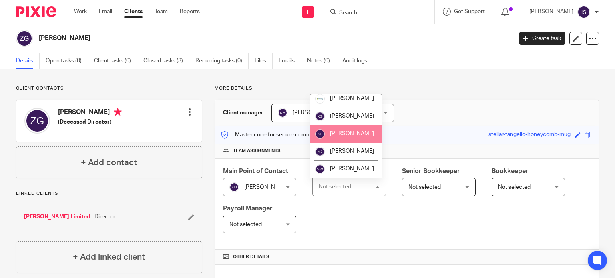
click at [354, 135] on span "[PERSON_NAME]" at bounding box center [352, 134] width 44 height 6
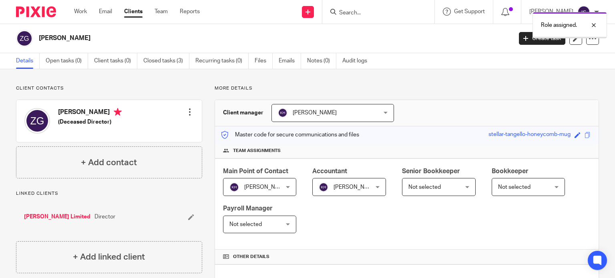
drag, startPoint x: 549, startPoint y: 23, endPoint x: 522, endPoint y: 30, distance: 27.2
click at [548, 23] on p "Role assigned." at bounding box center [559, 25] width 36 height 8
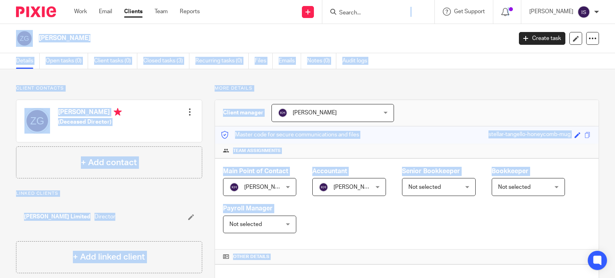
click at [375, 14] on input "Search" at bounding box center [374, 13] width 72 height 7
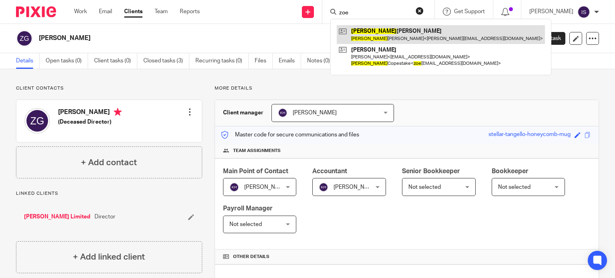
type input "zoe"
click at [383, 32] on link at bounding box center [441, 34] width 208 height 18
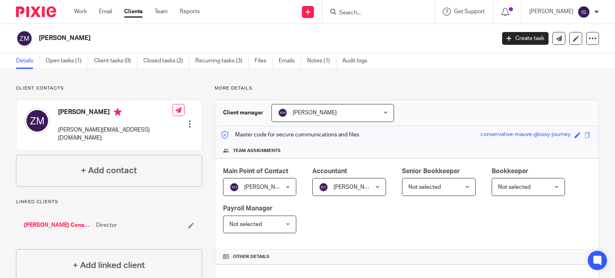
click at [403, 15] on input "Search" at bounding box center [374, 13] width 72 height 7
type input "allied ecology"
click at [409, 27] on link at bounding box center [386, 31] width 99 height 12
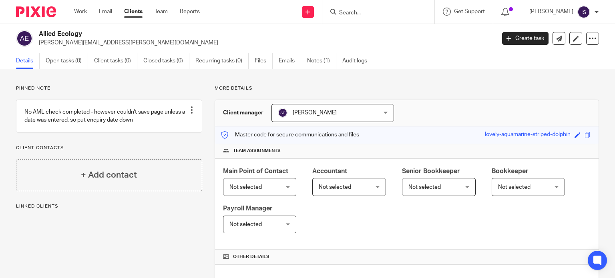
click at [366, 13] on input "Search" at bounding box center [374, 13] width 72 height 7
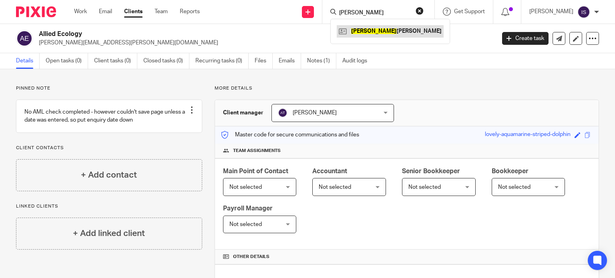
type input "alwin"
click at [369, 29] on link at bounding box center [390, 31] width 107 height 12
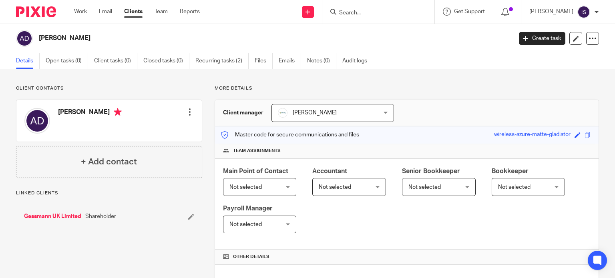
click at [363, 10] on input "Search" at bounding box center [374, 13] width 72 height 7
click at [360, 11] on input "Search" at bounding box center [374, 13] width 72 height 7
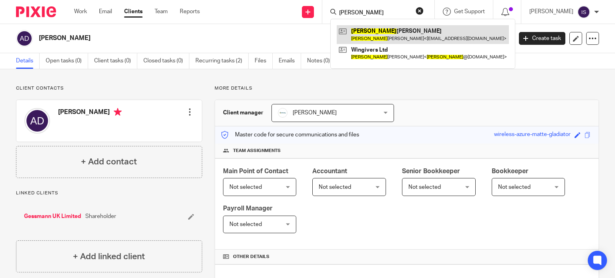
type input "anita"
click at [375, 33] on link at bounding box center [423, 34] width 172 height 18
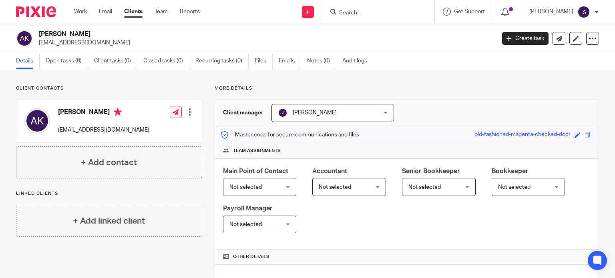
click at [383, 10] on input "Search" at bounding box center [374, 13] width 72 height 7
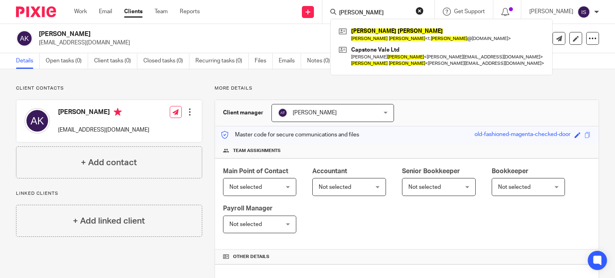
type input "anthony hodgson"
click at [394, 24] on div "Anthony Hodgson Anthony Hodgson < t. hodgson @axiomrepair.co.uk > Capstone Vale…" at bounding box center [441, 47] width 222 height 56
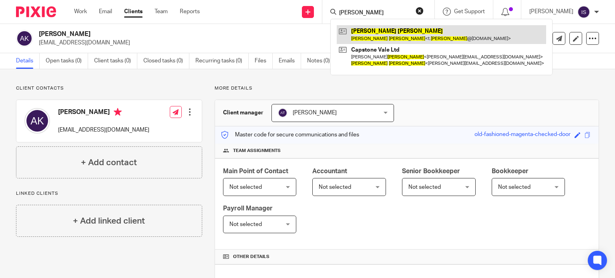
click at [393, 30] on link at bounding box center [441, 34] width 209 height 18
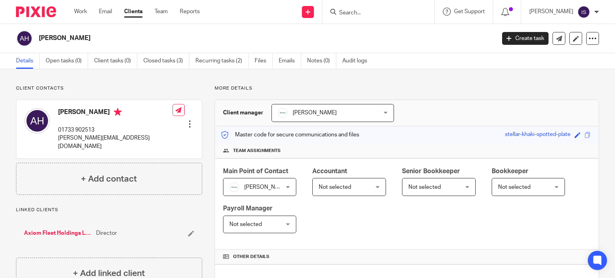
click at [352, 16] on input "Search" at bounding box center [374, 13] width 72 height 7
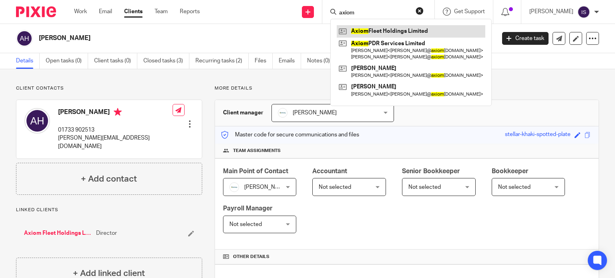
type input "axiom"
click at [382, 33] on link at bounding box center [411, 31] width 149 height 12
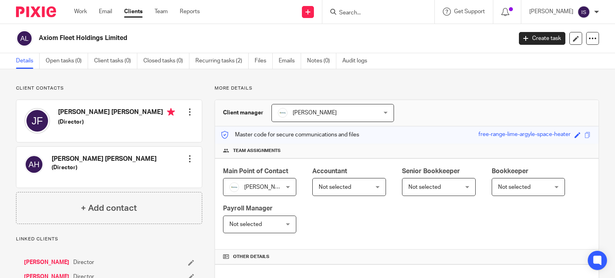
click at [354, 14] on input "Search" at bounding box center [374, 13] width 72 height 7
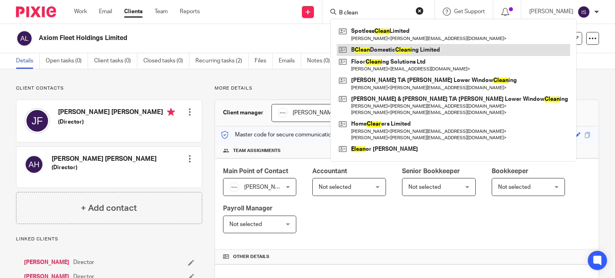
type input "B clean"
click at [386, 48] on link at bounding box center [454, 50] width 234 height 12
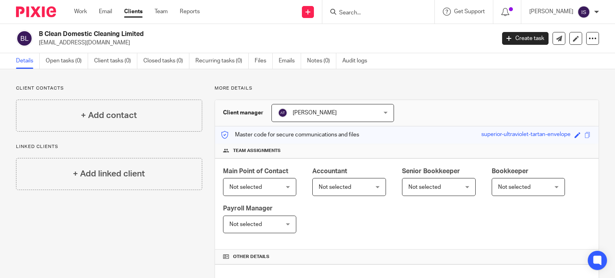
click at [361, 16] on input "Search" at bounding box center [374, 13] width 72 height 7
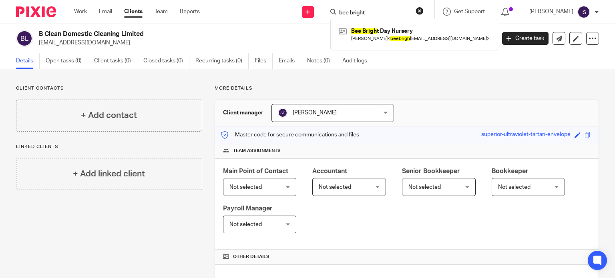
type input "bee bright"
click button "submit" at bounding box center [0, 0] width 0 height 0
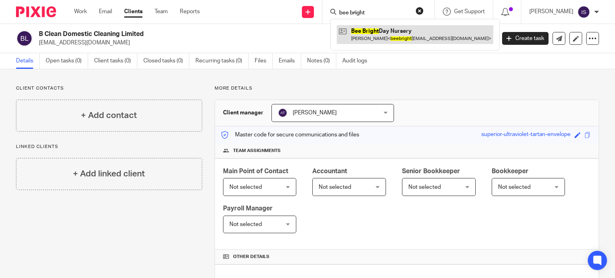
click at [379, 32] on link at bounding box center [415, 34] width 157 height 18
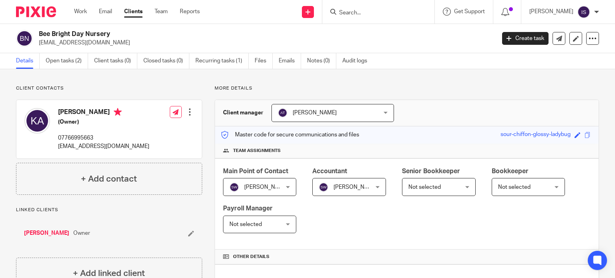
click at [368, 17] on div at bounding box center [378, 12] width 112 height 24
click at [363, 13] on input "Search" at bounding box center [374, 13] width 72 height 7
type input "betsys"
click button "submit" at bounding box center [0, 0] width 0 height 0
click at [367, 24] on div "[PERSON_NAME]'s" at bounding box center [386, 31] width 112 height 25
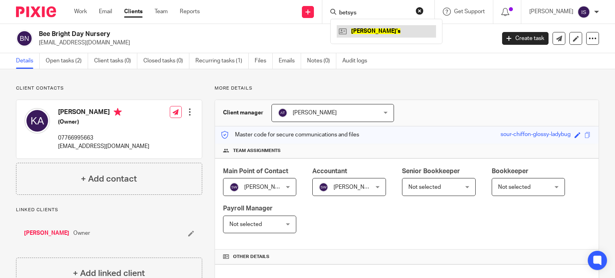
click at [367, 30] on link at bounding box center [386, 31] width 99 height 12
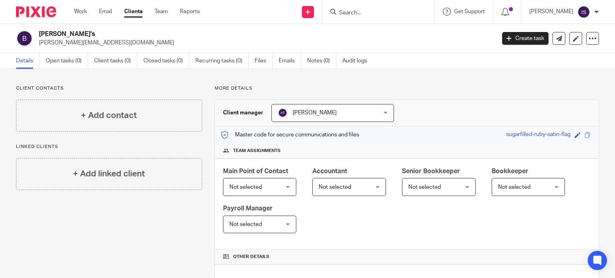
click at [362, 8] on form at bounding box center [380, 12] width 85 height 10
click at [367, 10] on input "Search" at bounding box center [374, 13] width 72 height 7
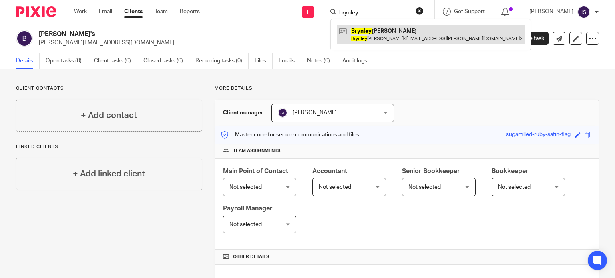
type input "brynley"
click at [375, 36] on link at bounding box center [431, 34] width 188 height 18
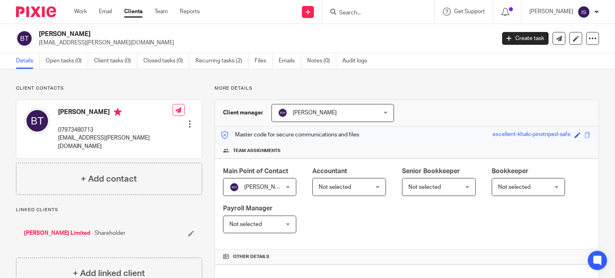
click at [355, 10] on input "Search" at bounding box center [374, 13] width 72 height 7
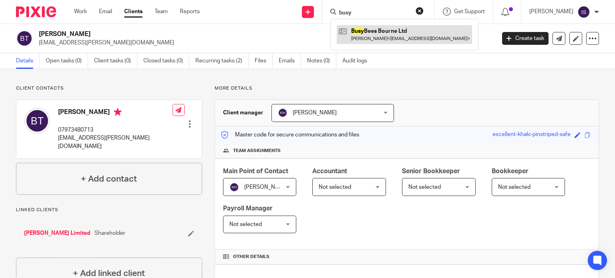
type input "busy"
click at [377, 26] on link at bounding box center [404, 34] width 135 height 18
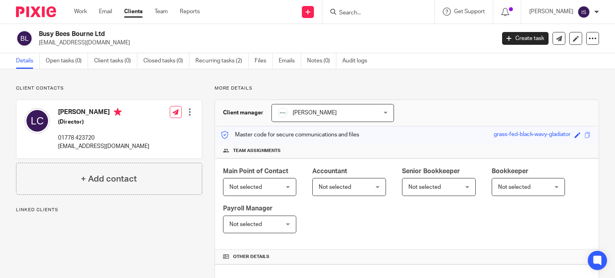
click at [375, 17] on div at bounding box center [378, 12] width 112 height 24
click at [375, 20] on div at bounding box center [378, 12] width 112 height 24
click at [375, 17] on div at bounding box center [378, 12] width 112 height 24
click at [373, 12] on input "Search" at bounding box center [374, 13] width 72 height 7
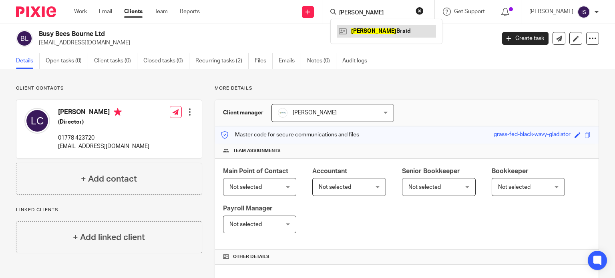
type input "carline"
click at [368, 25] on link at bounding box center [386, 31] width 99 height 12
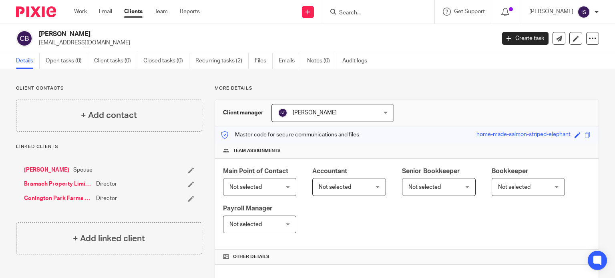
click at [354, 17] on div at bounding box center [378, 12] width 112 height 24
click at [357, 12] on input "Search" at bounding box center [374, 13] width 72 height 7
type input "cau"
click at [378, 30] on link at bounding box center [386, 31] width 99 height 12
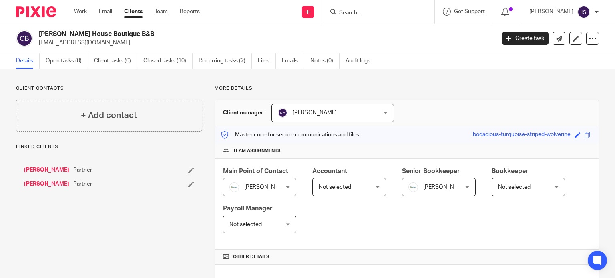
click at [445, 185] on span "[PERSON_NAME]" at bounding box center [445, 188] width 44 height 6
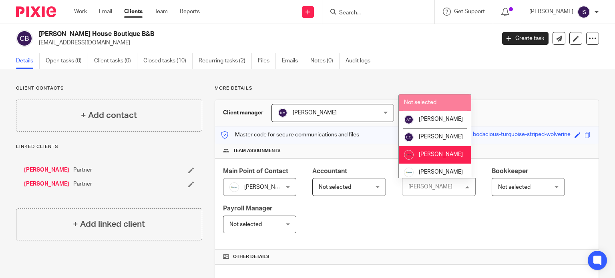
click at [439, 104] on li "Not selected" at bounding box center [435, 103] width 72 height 16
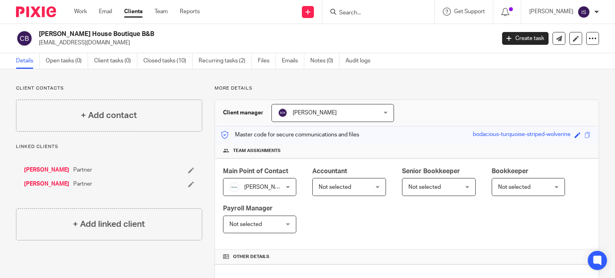
click at [359, 6] on div at bounding box center [378, 12] width 112 height 24
click at [360, 12] on input "Search" at bounding box center [374, 13] width 72 height 7
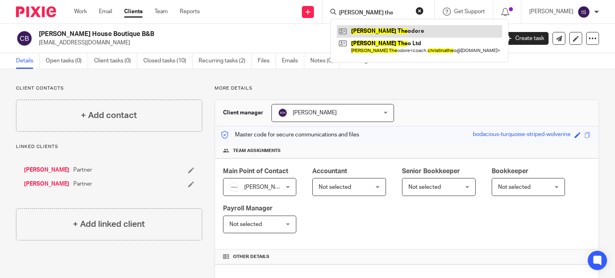
type input "[PERSON_NAME] the"
click at [381, 32] on link at bounding box center [419, 31] width 165 height 12
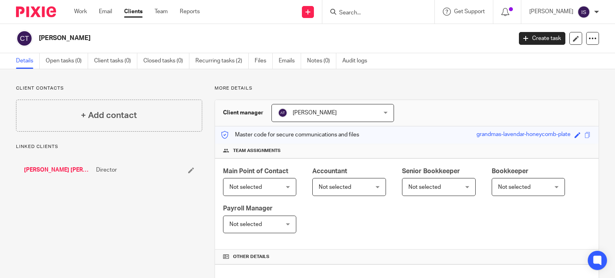
click at [373, 10] on input "Search" at bounding box center [374, 13] width 72 height 7
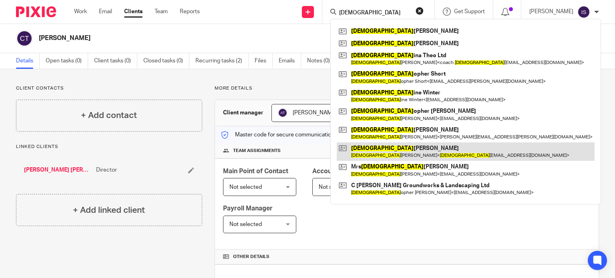
type input "christ"
click at [394, 147] on link at bounding box center [466, 152] width 258 height 18
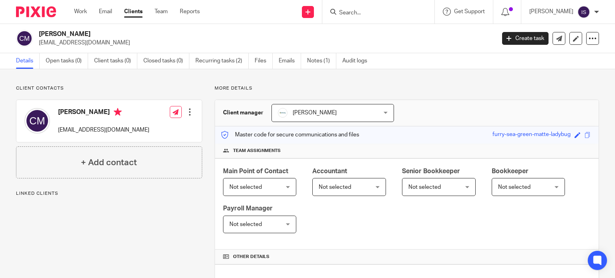
click at [364, 14] on input "Search" at bounding box center [374, 13] width 72 height 7
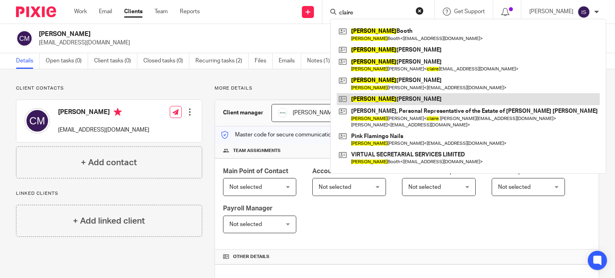
type input "claire"
click at [381, 104] on link at bounding box center [468, 99] width 263 height 12
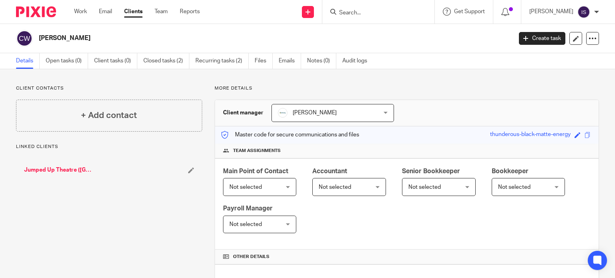
click at [367, 10] on input "Search" at bounding box center [374, 13] width 72 height 7
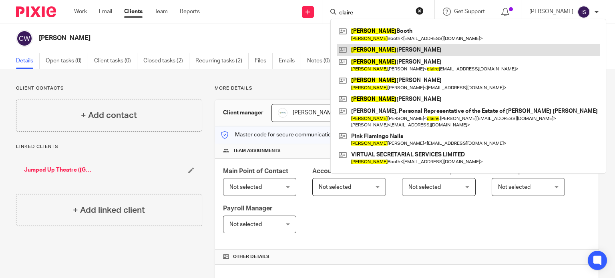
type input "claire"
click at [377, 49] on link at bounding box center [468, 50] width 263 height 12
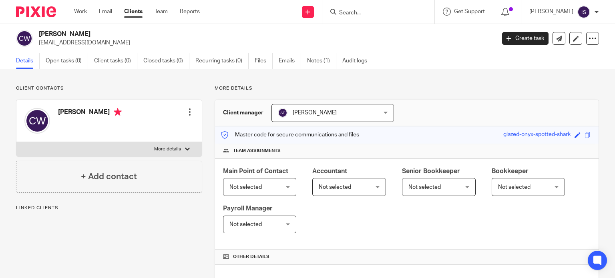
click at [353, 12] on input "Search" at bounding box center [374, 13] width 72 height 7
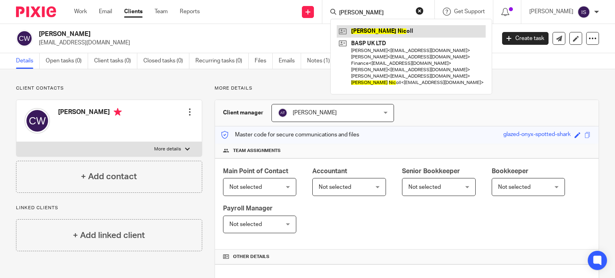
type input "colin nic"
click at [389, 32] on link at bounding box center [411, 31] width 149 height 12
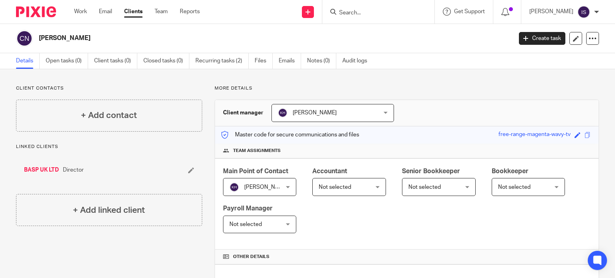
click at [363, 5] on div at bounding box center [378, 12] width 112 height 24
click at [384, 14] on input "Search" at bounding box center [374, 13] width 72 height 7
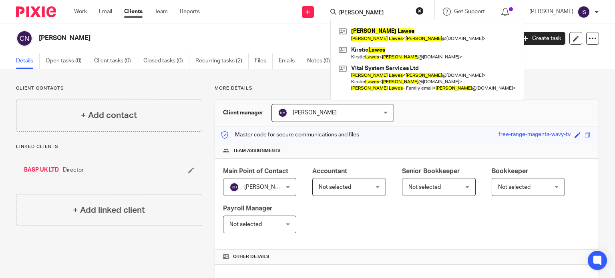
type input "lee lawes"
click button "submit" at bounding box center [0, 0] width 0 height 0
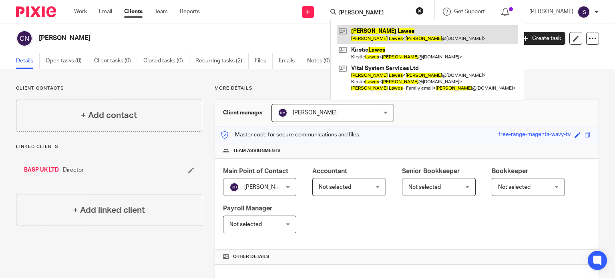
click at [381, 29] on link at bounding box center [427, 34] width 181 height 18
